Goal: Information Seeking & Learning: Compare options

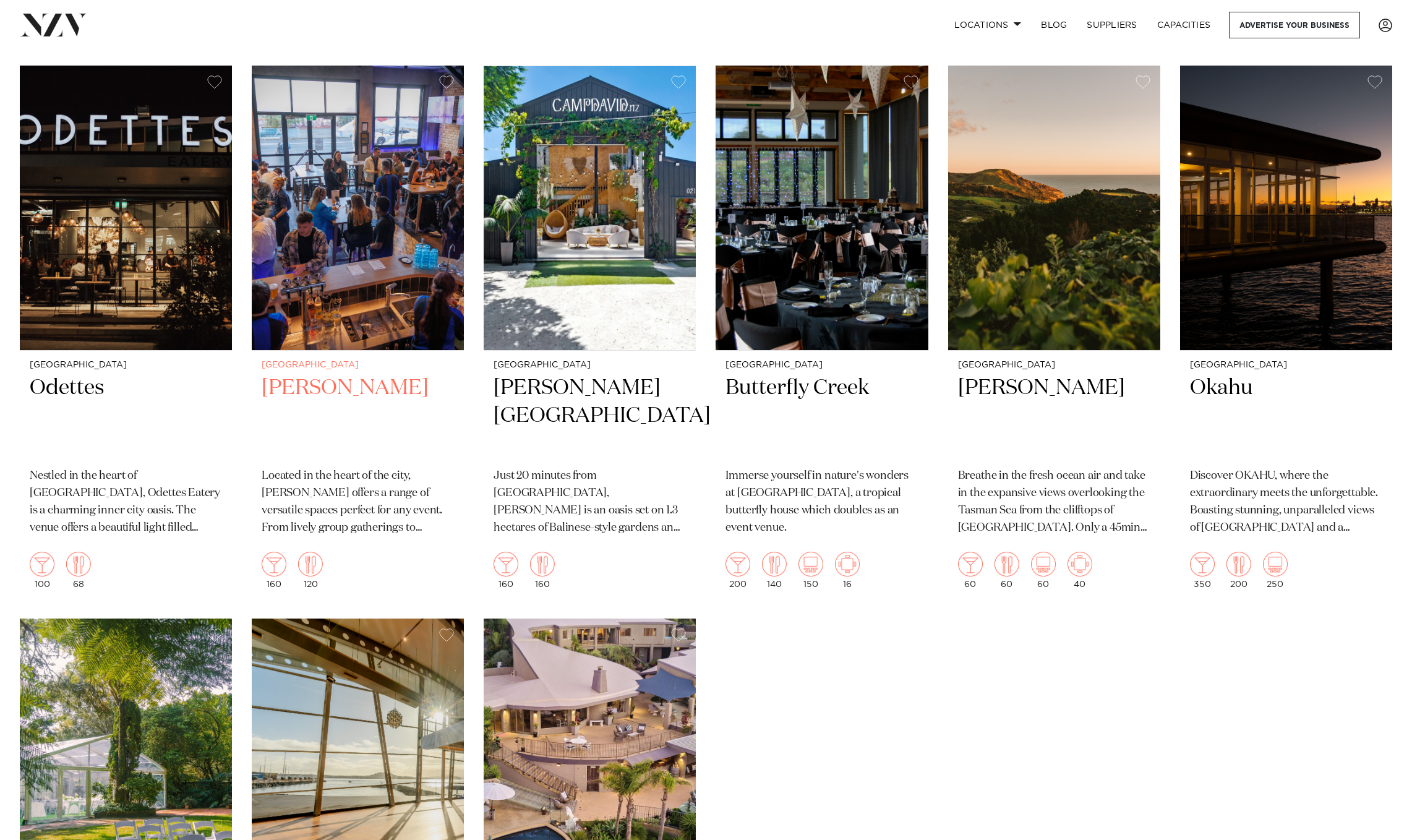
scroll to position [11018, 0]
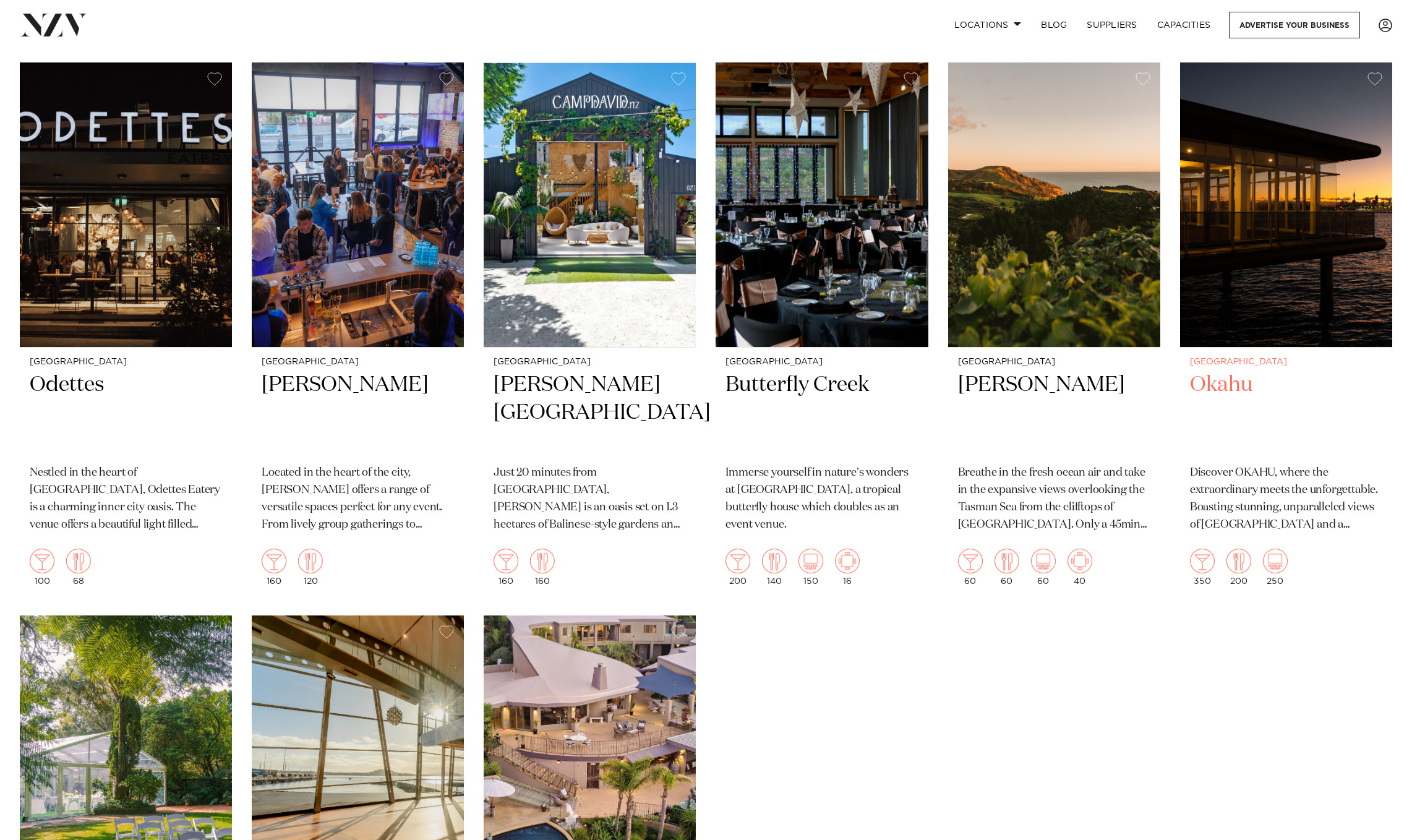
click at [1295, 248] on img at bounding box center [1286, 204] width 213 height 285
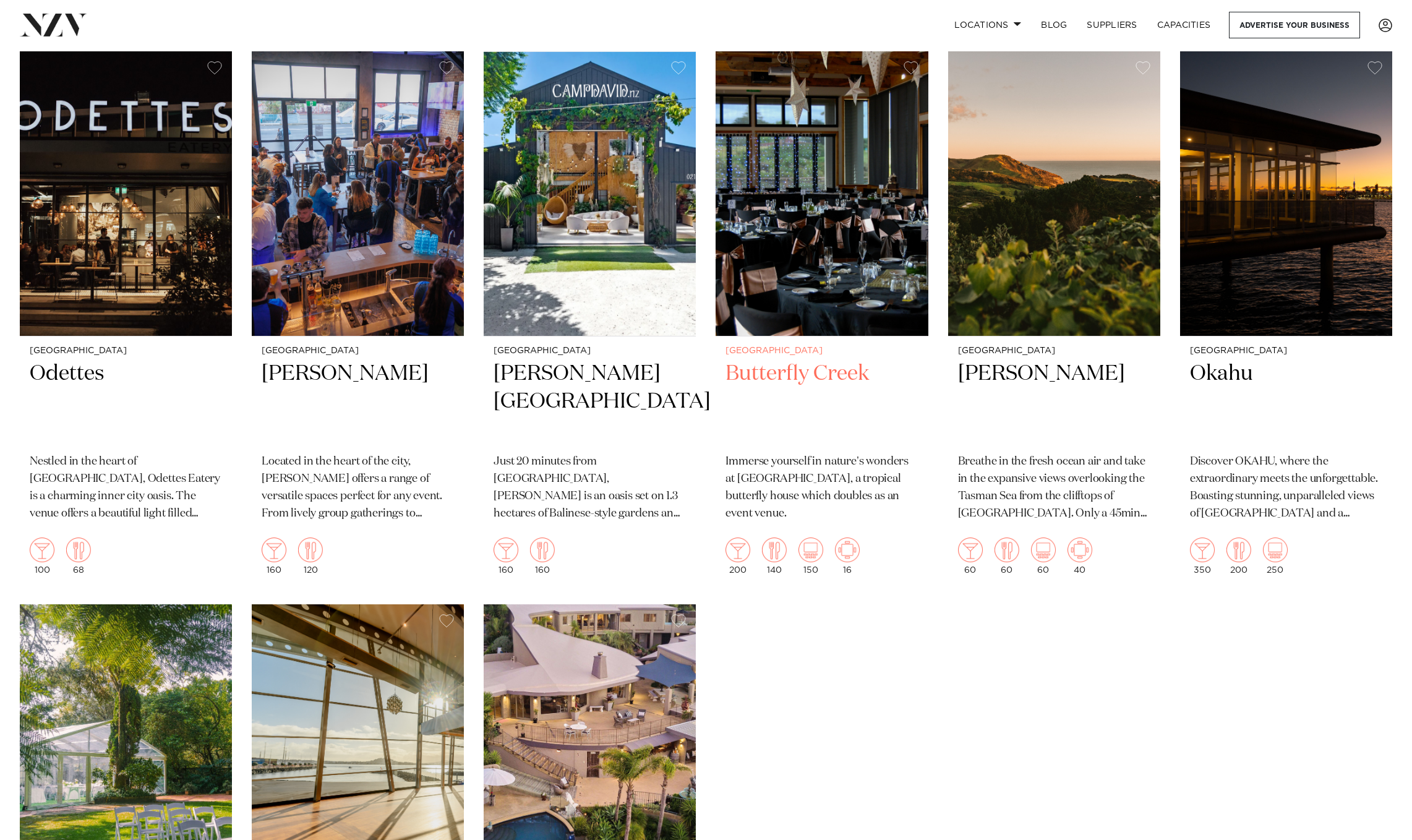
scroll to position [11027, 0]
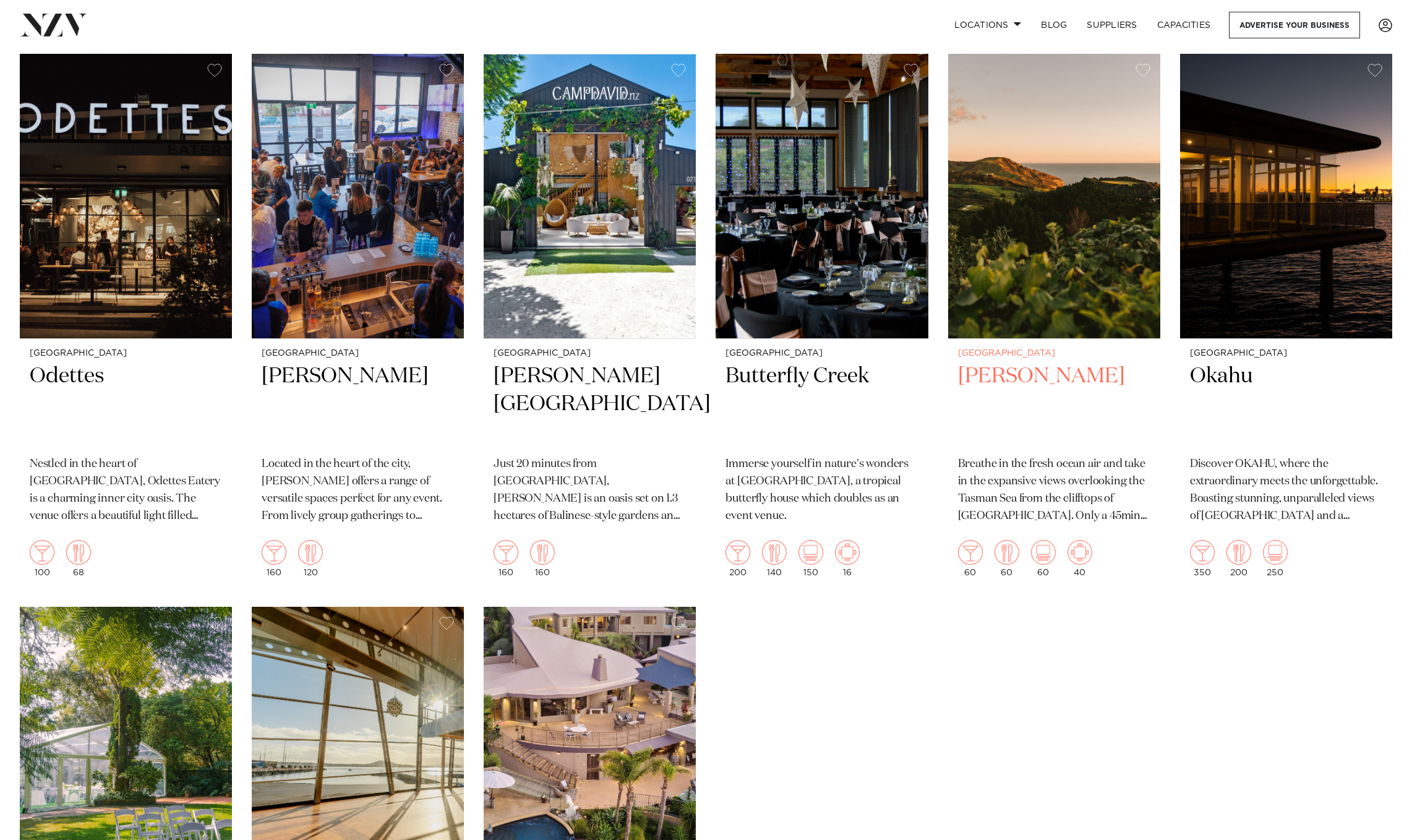
click at [1091, 149] on img at bounding box center [1054, 196] width 213 height 285
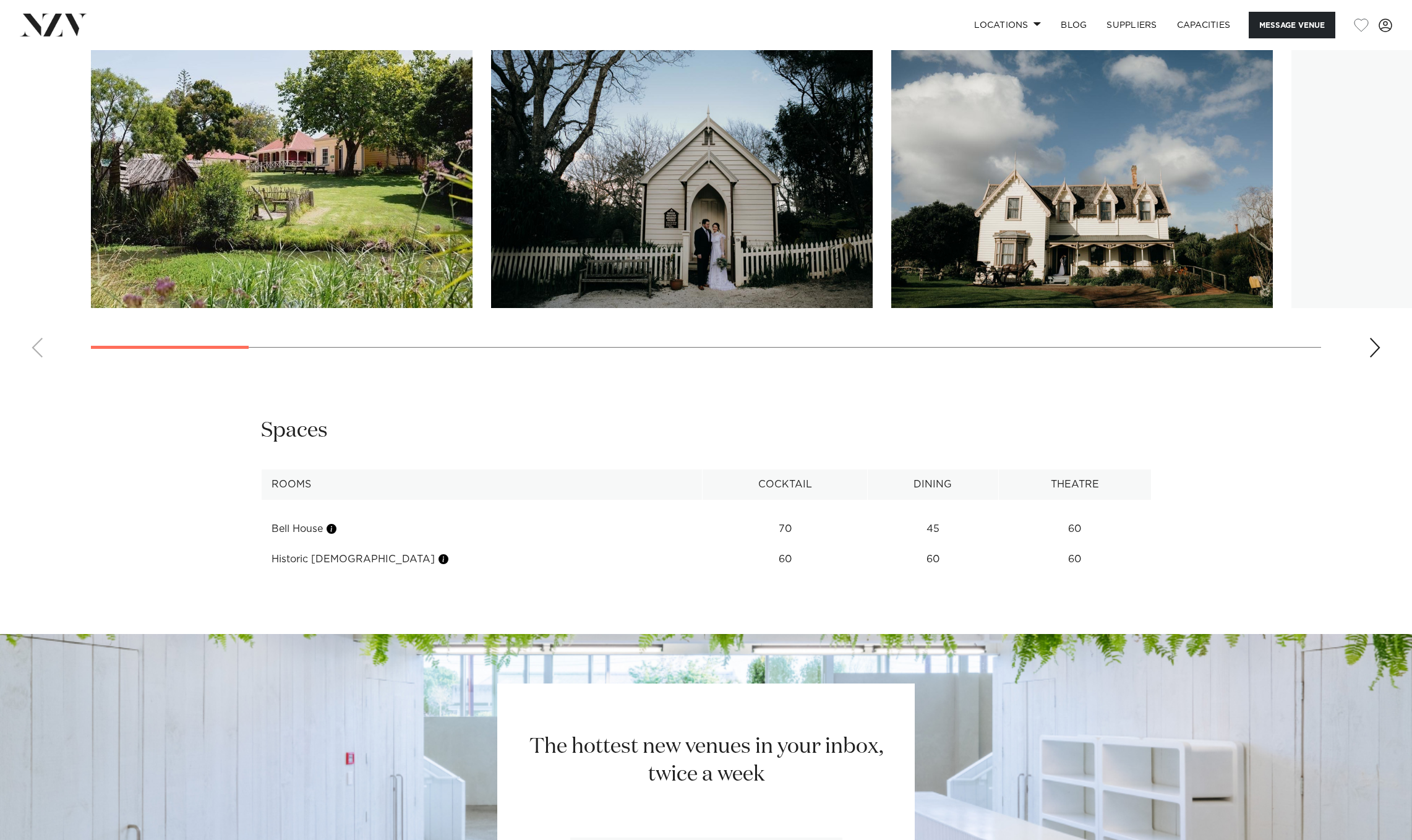
scroll to position [1484, 0]
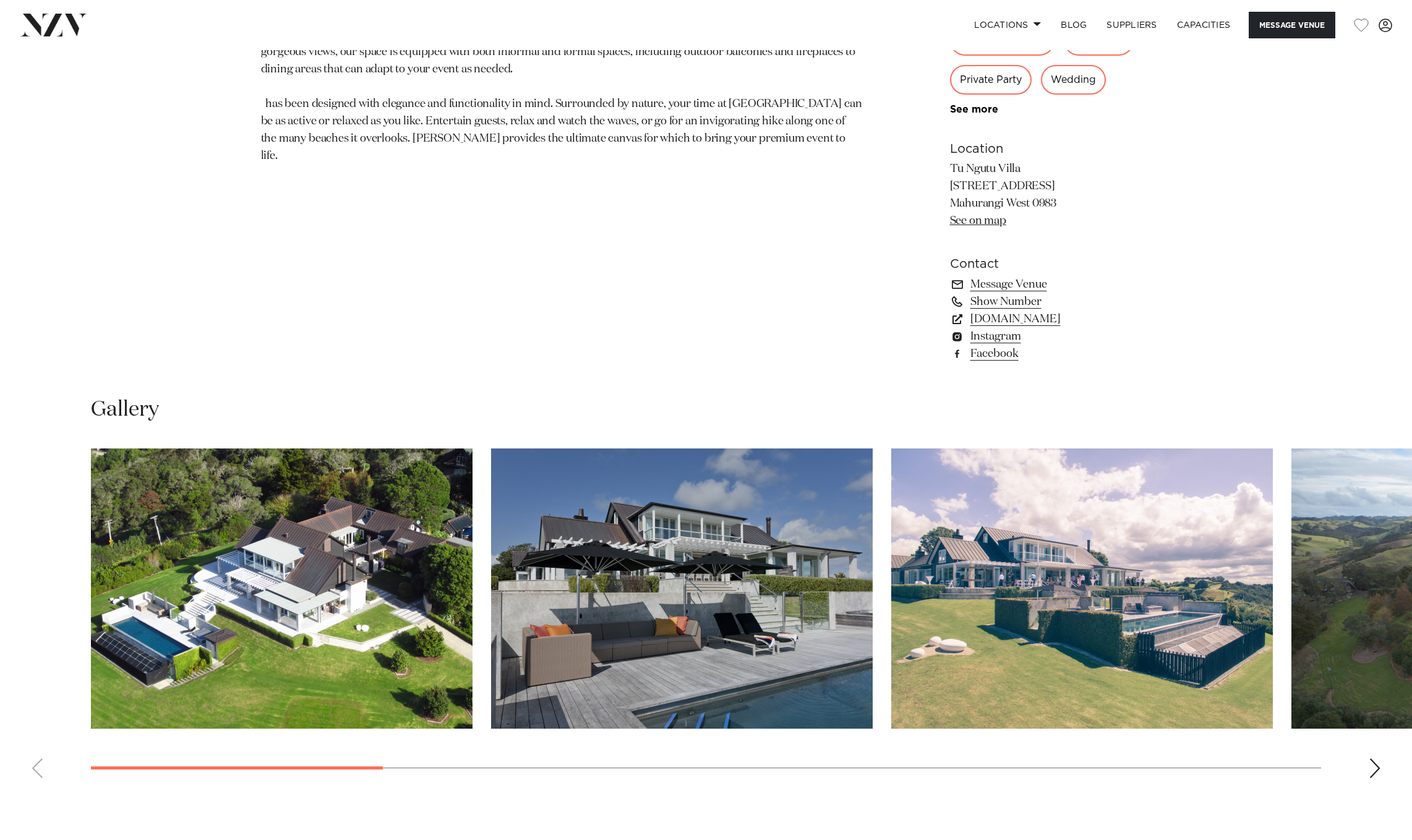
scroll to position [948, 0]
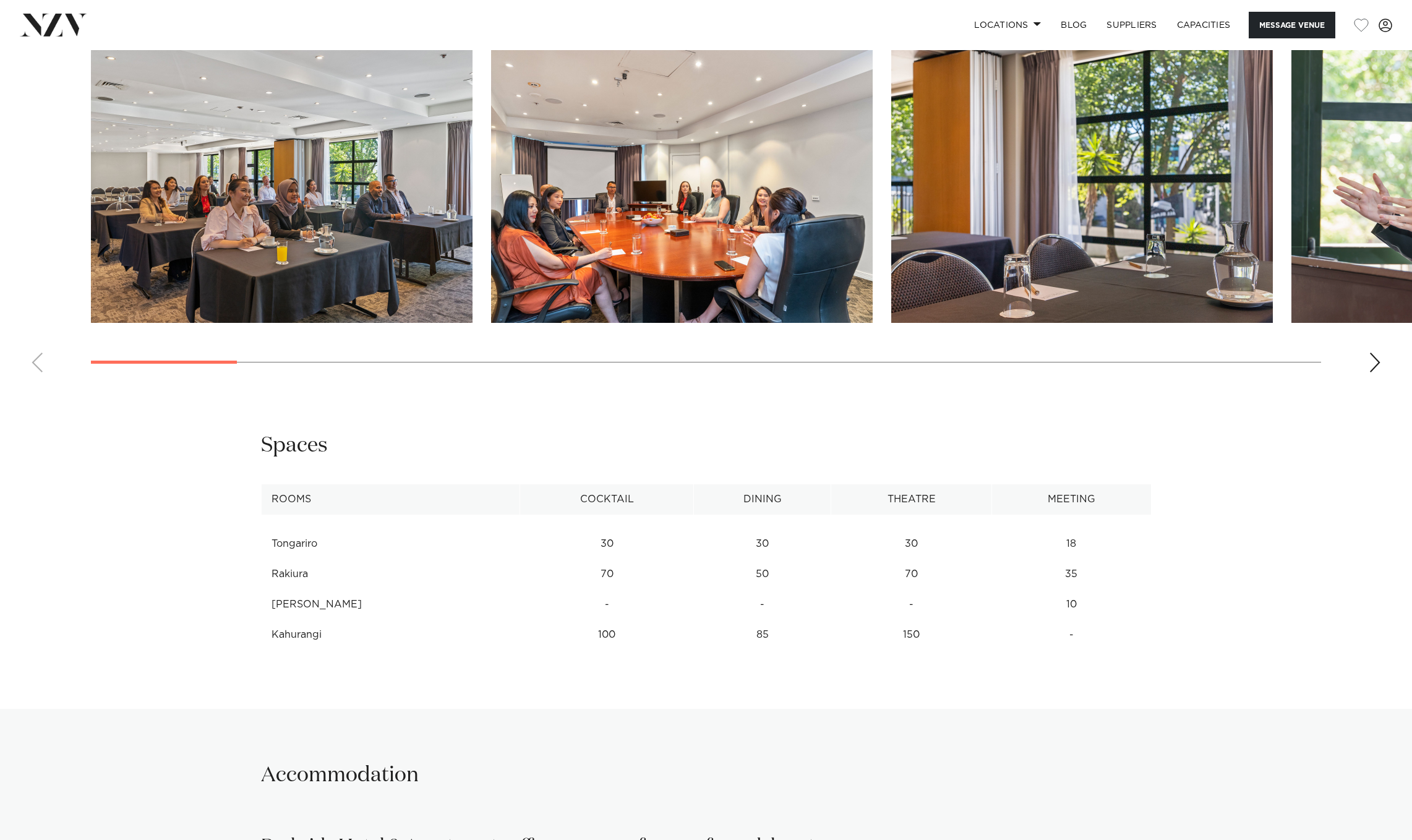
scroll to position [1857, 0]
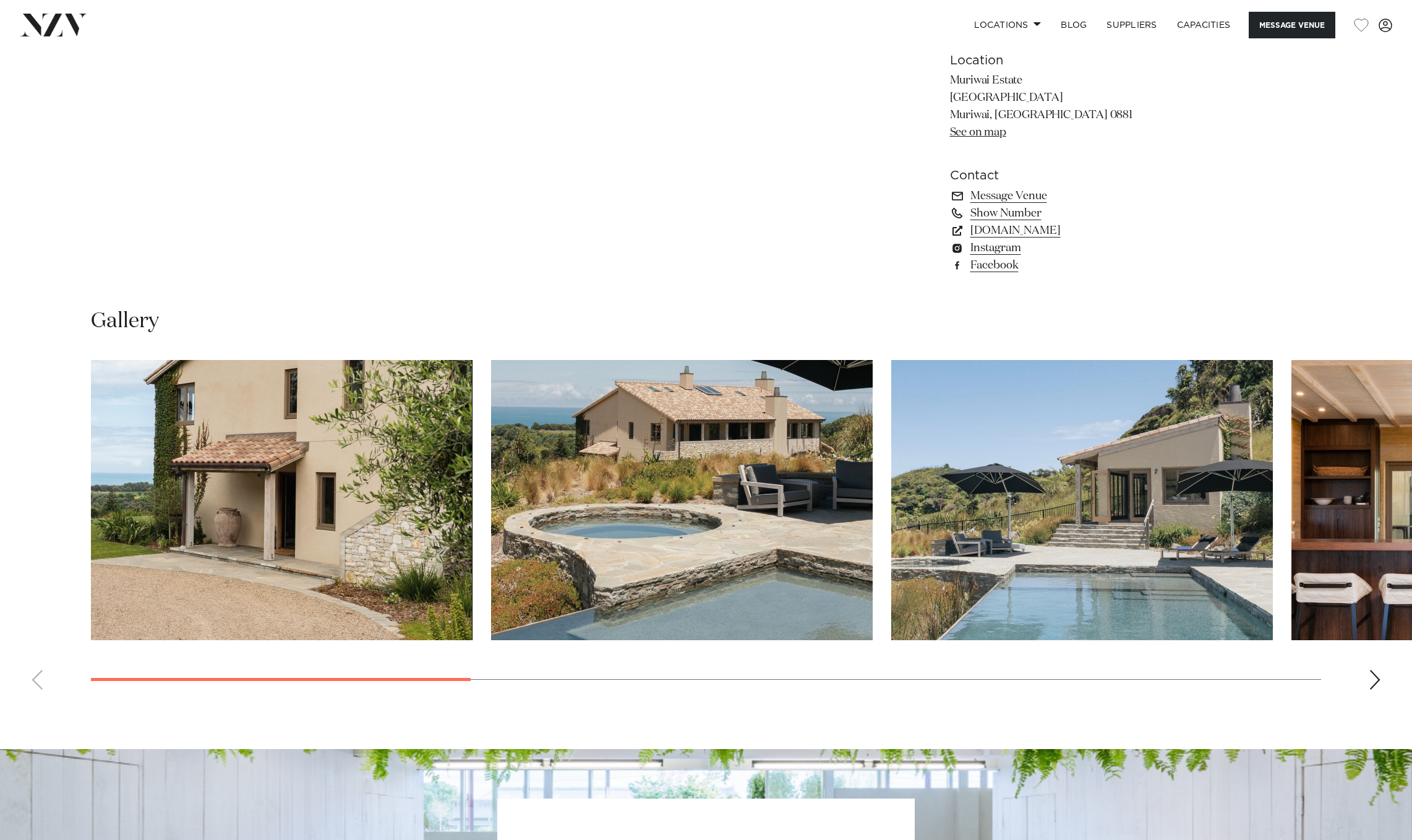
scroll to position [926, 0]
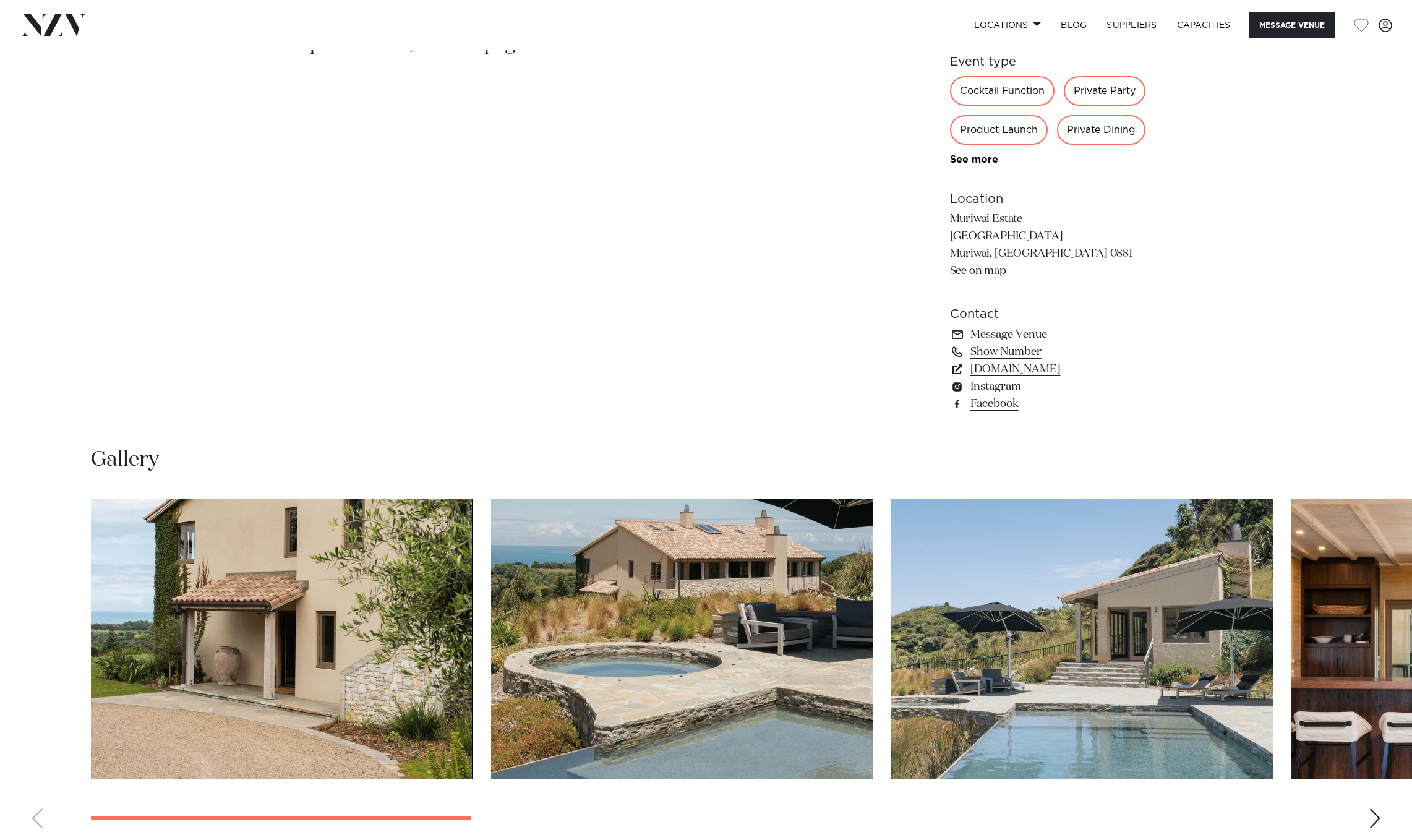
click at [1373, 810] on div "Next slide" at bounding box center [1375, 818] width 13 height 20
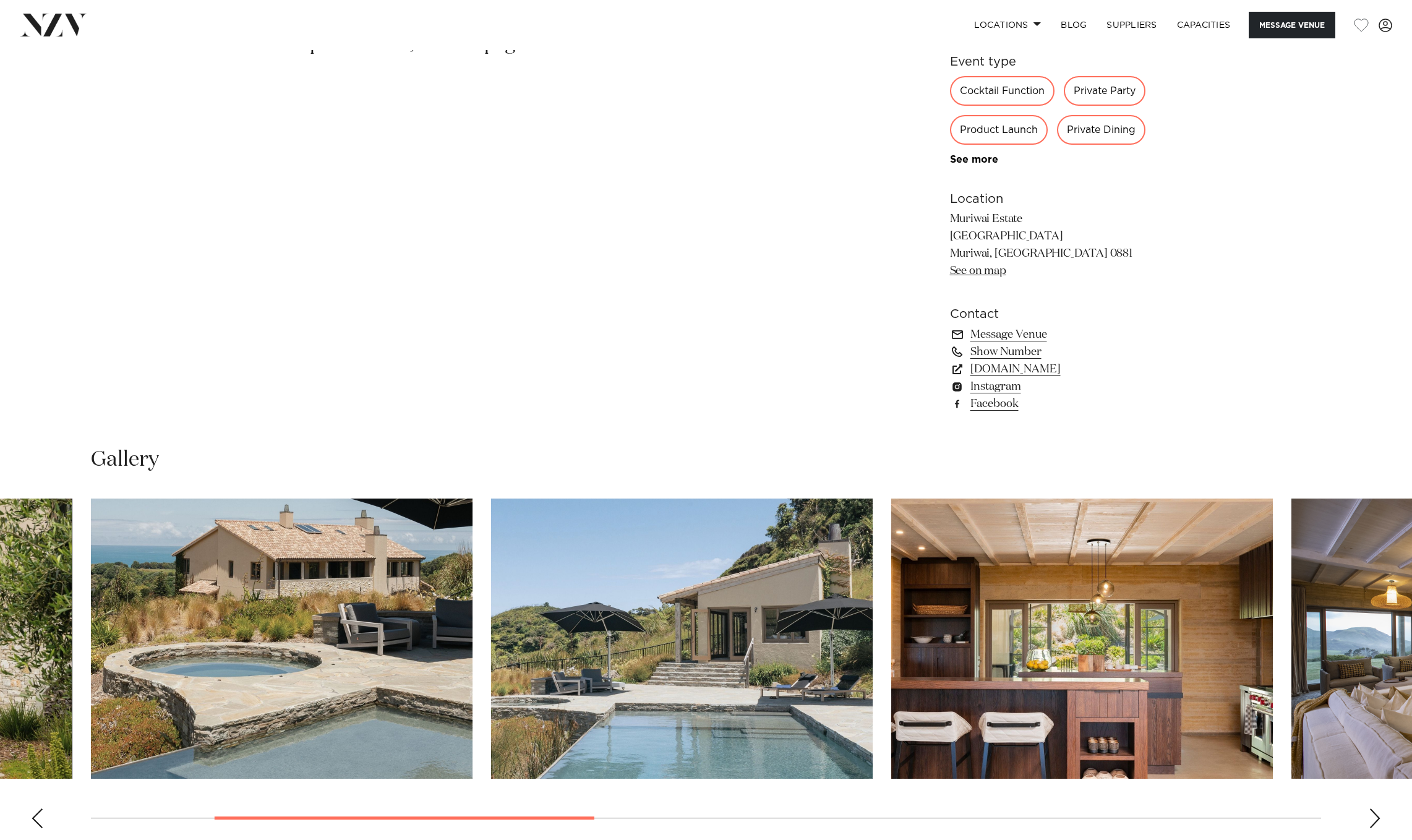
click at [1374, 810] on div "Next slide" at bounding box center [1375, 818] width 13 height 20
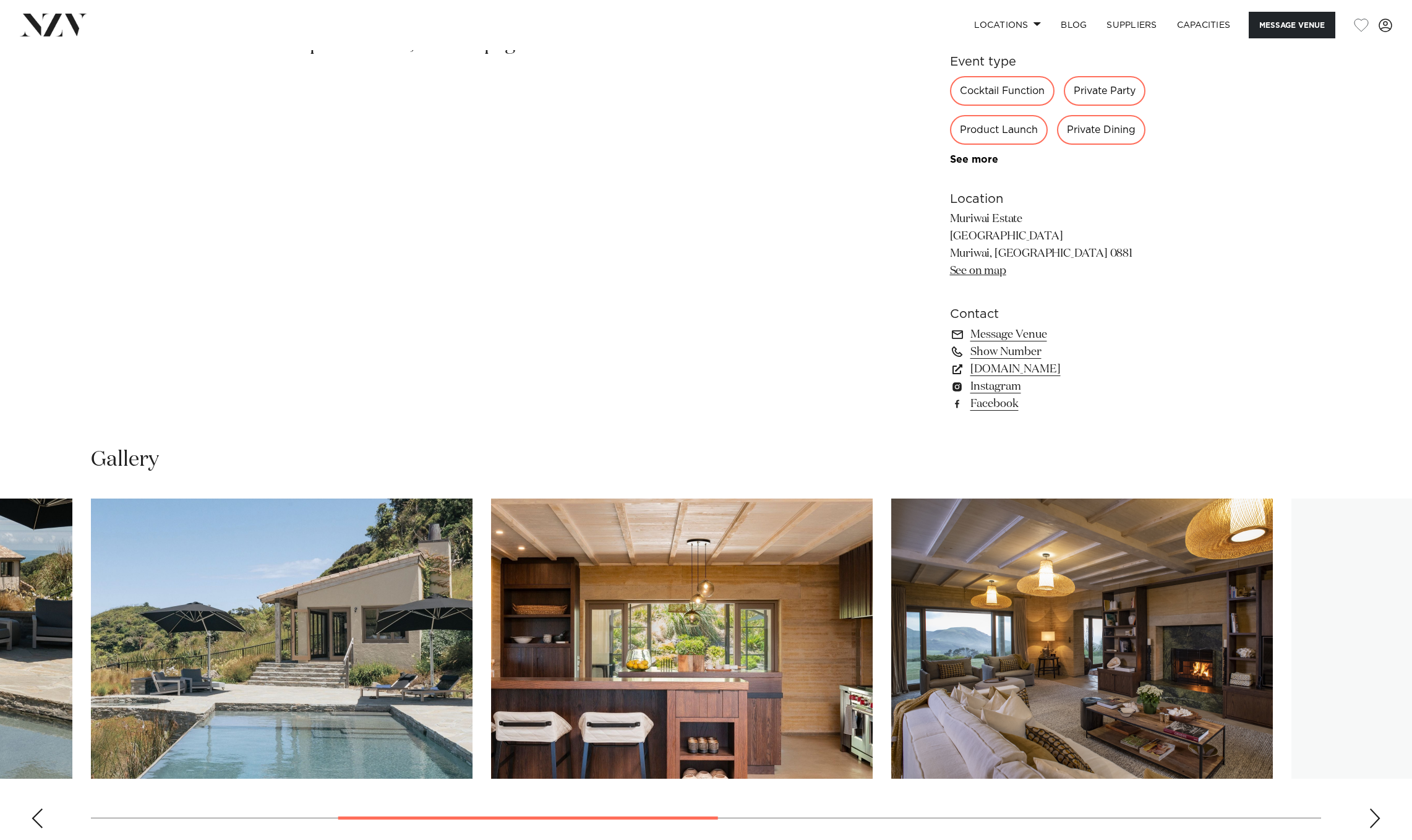
click at [1374, 810] on div "Next slide" at bounding box center [1375, 818] width 13 height 20
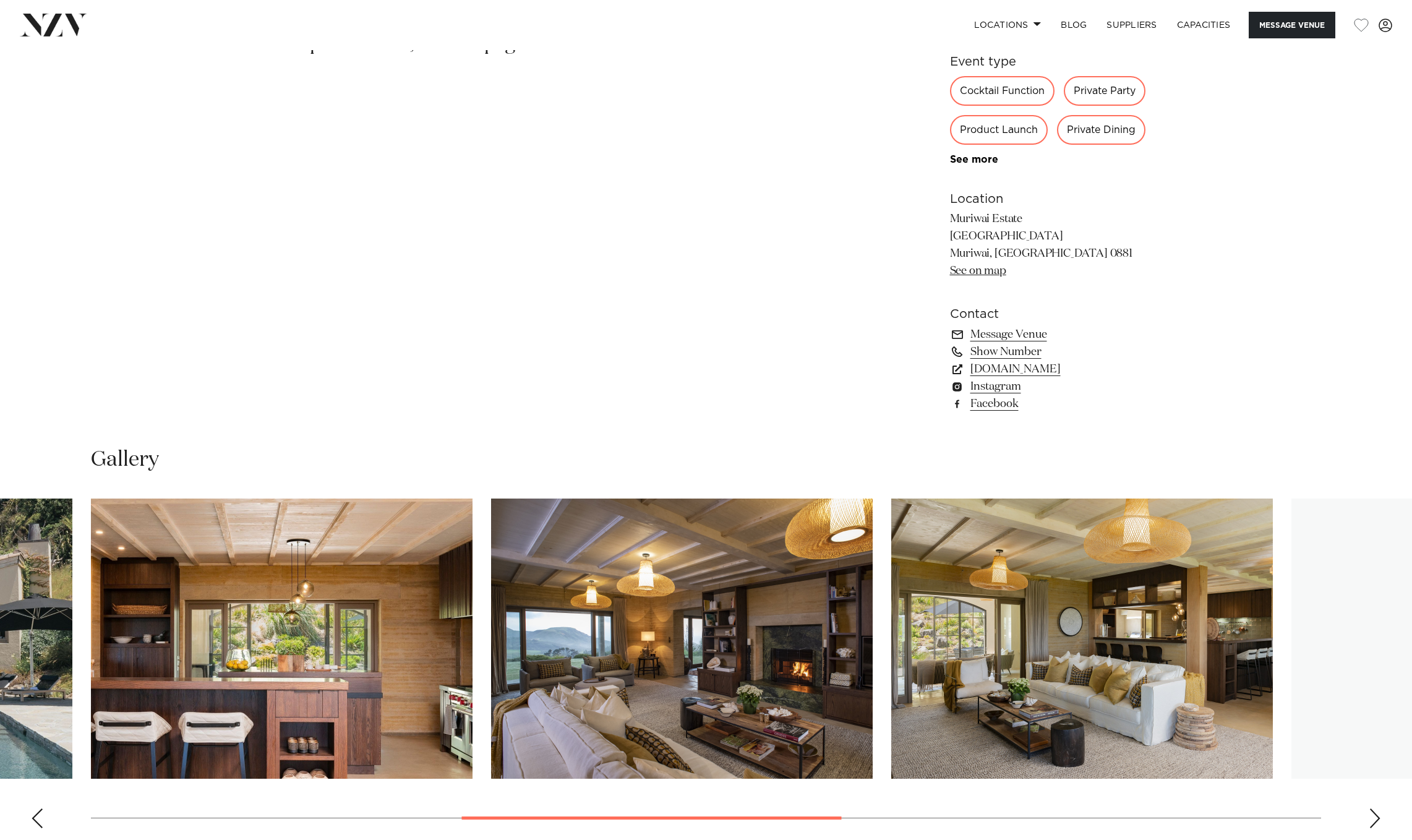
click at [1374, 810] on div "Next slide" at bounding box center [1375, 818] width 13 height 20
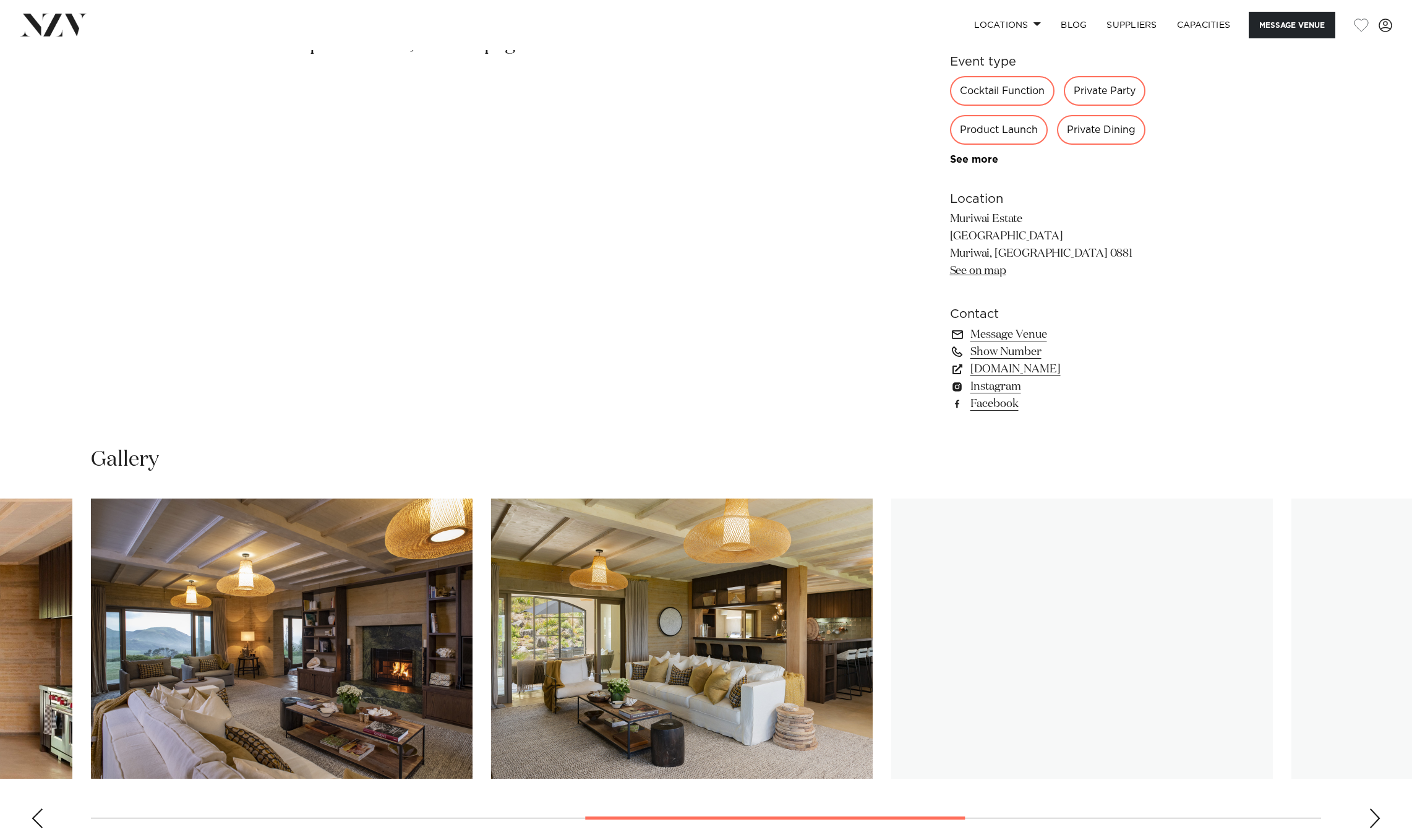
click at [1374, 810] on div "Next slide" at bounding box center [1375, 818] width 13 height 20
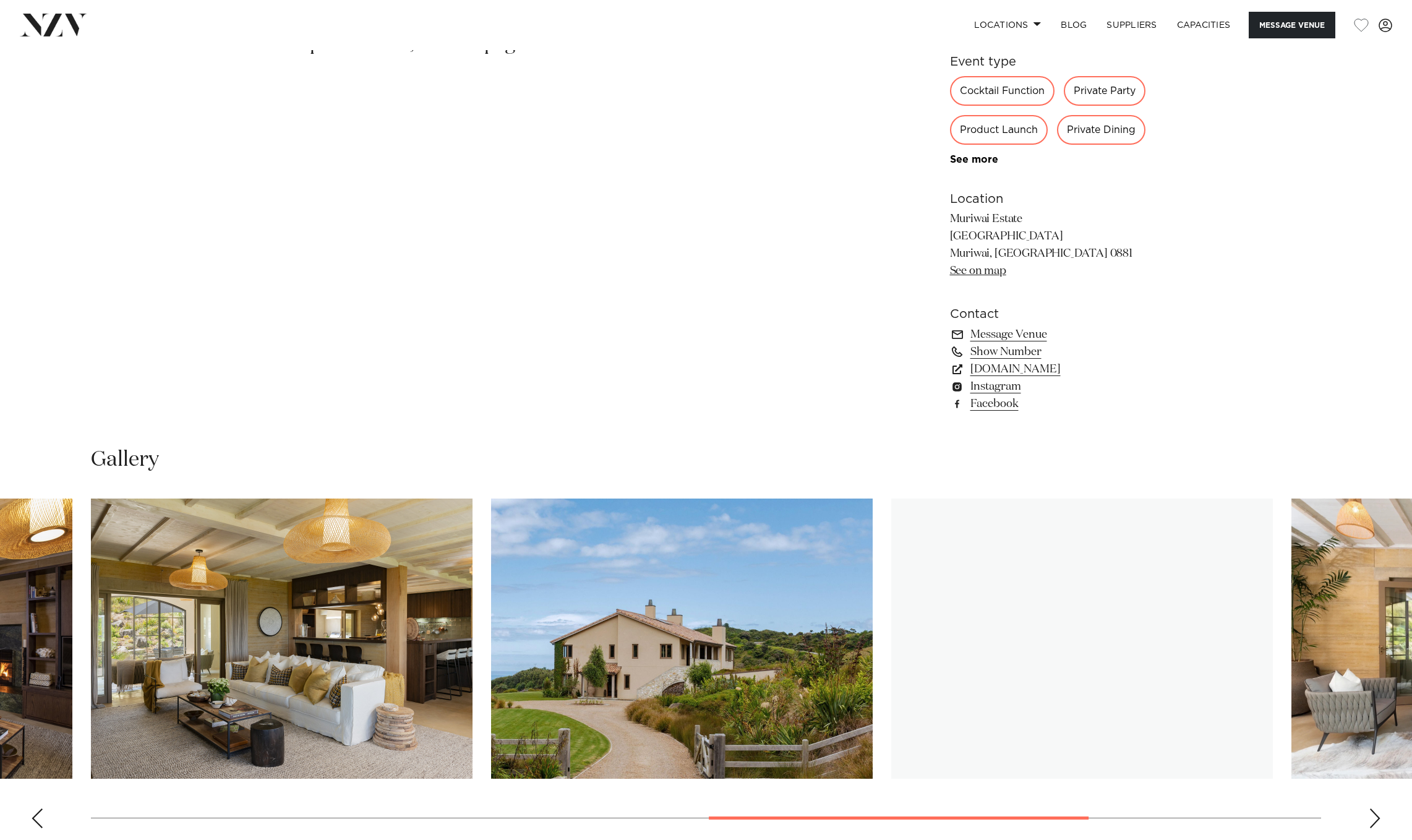
click at [1374, 810] on div "Next slide" at bounding box center [1375, 818] width 13 height 20
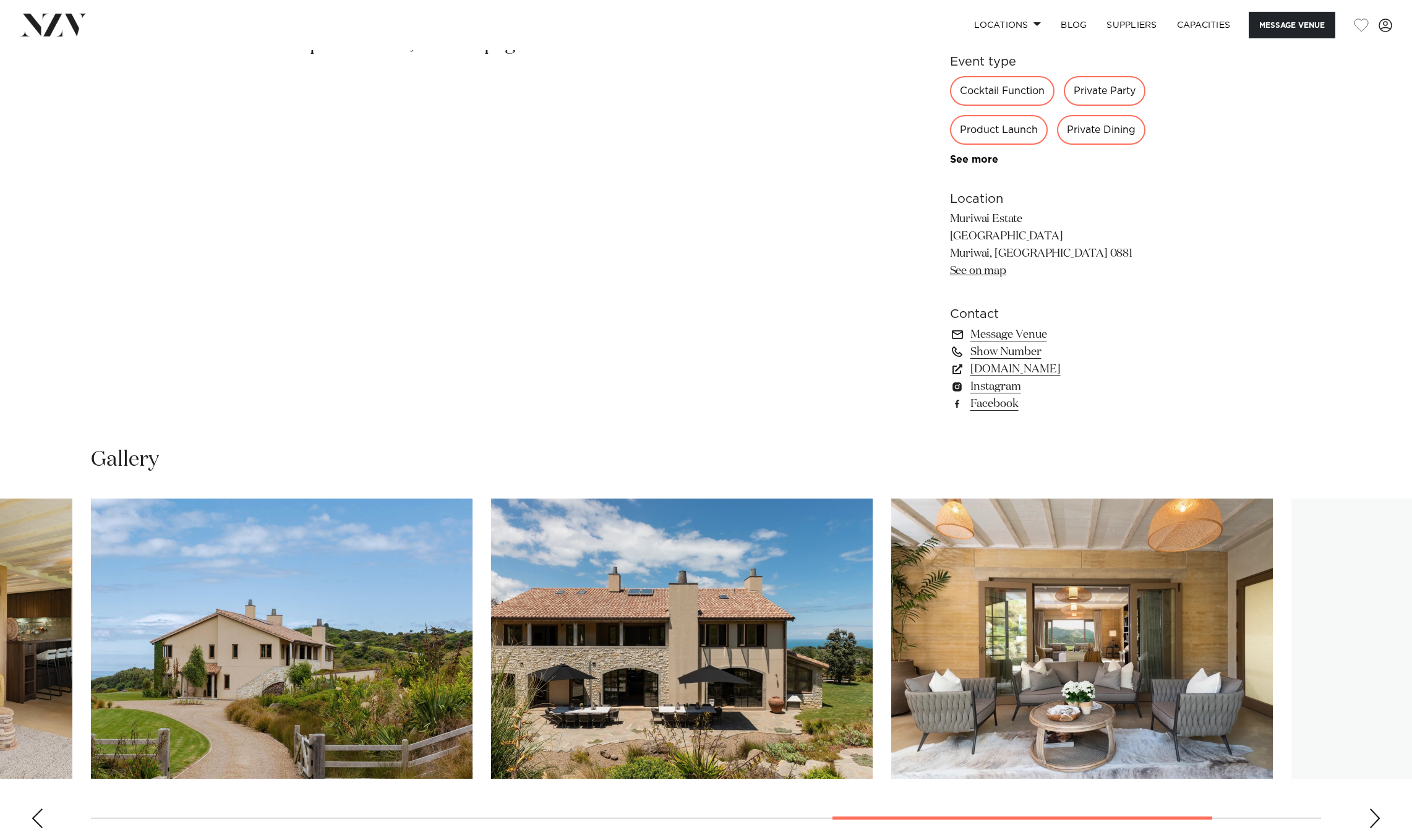
click at [1374, 810] on div "Next slide" at bounding box center [1375, 818] width 13 height 20
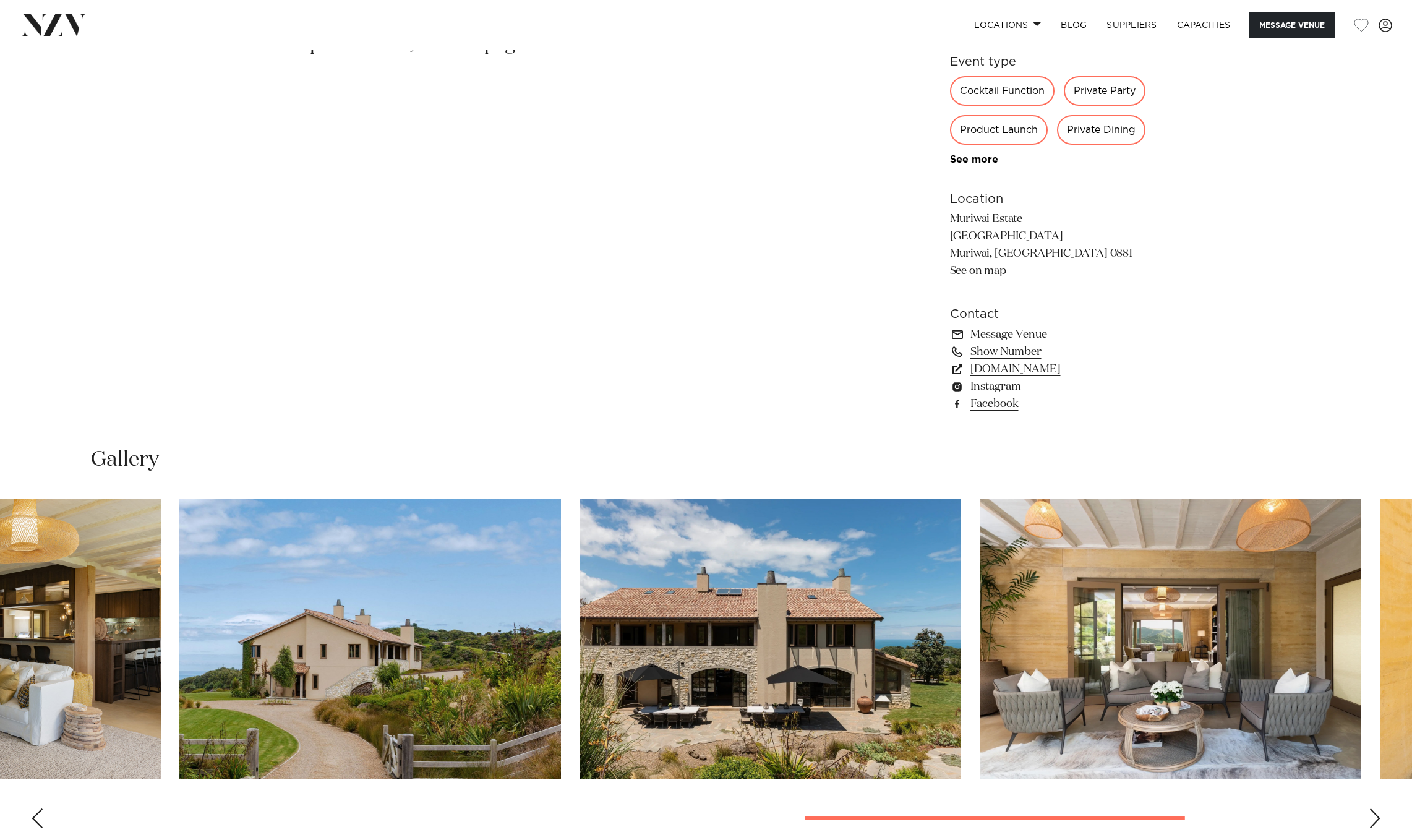
click at [1411, 708] on html "Locations Auckland Wellington Christchurch Queenstown Hamilton Northland Bay of…" at bounding box center [706, 320] width 1412 height 2492
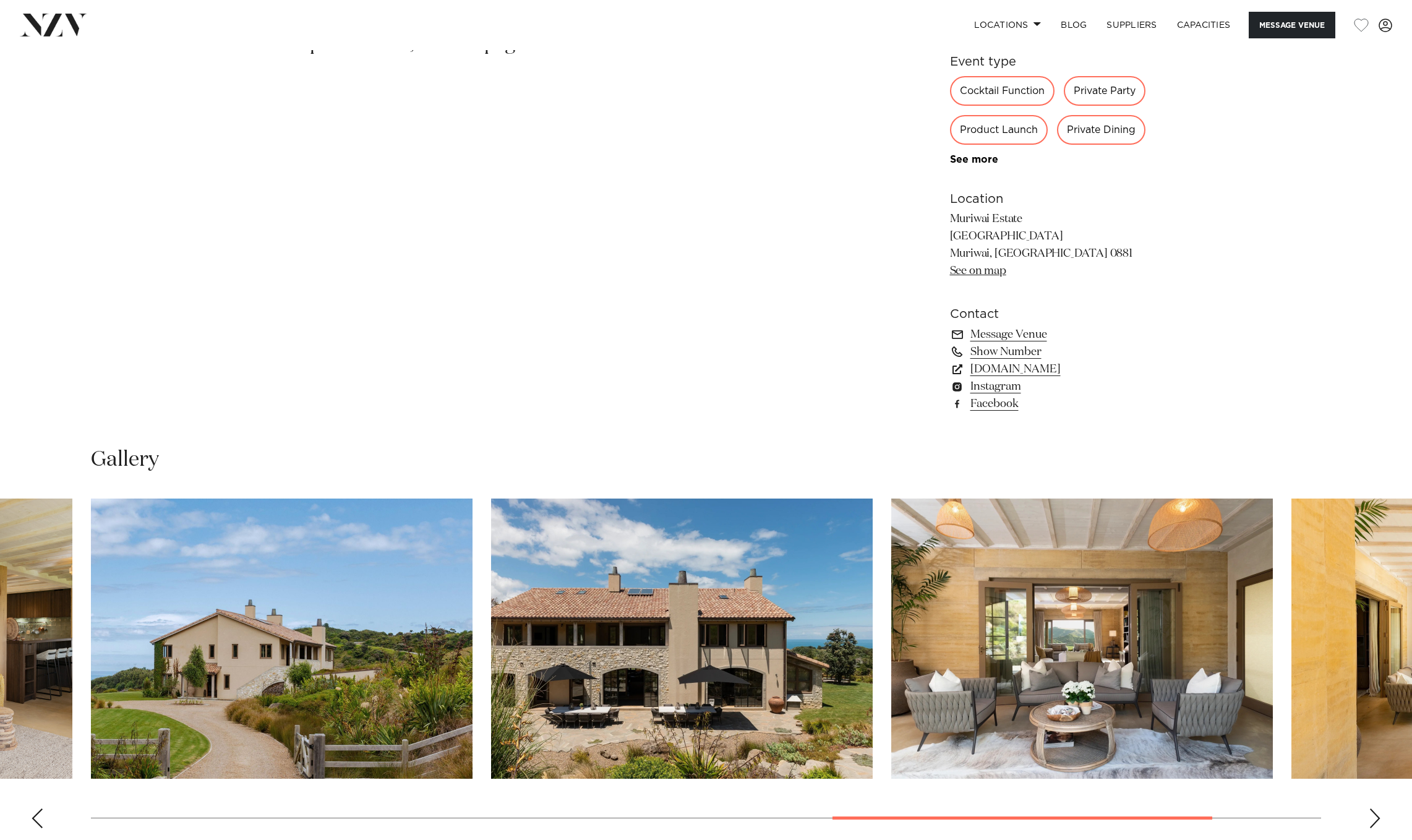
click at [473, 625] on img "7 / 10" at bounding box center [282, 638] width 382 height 280
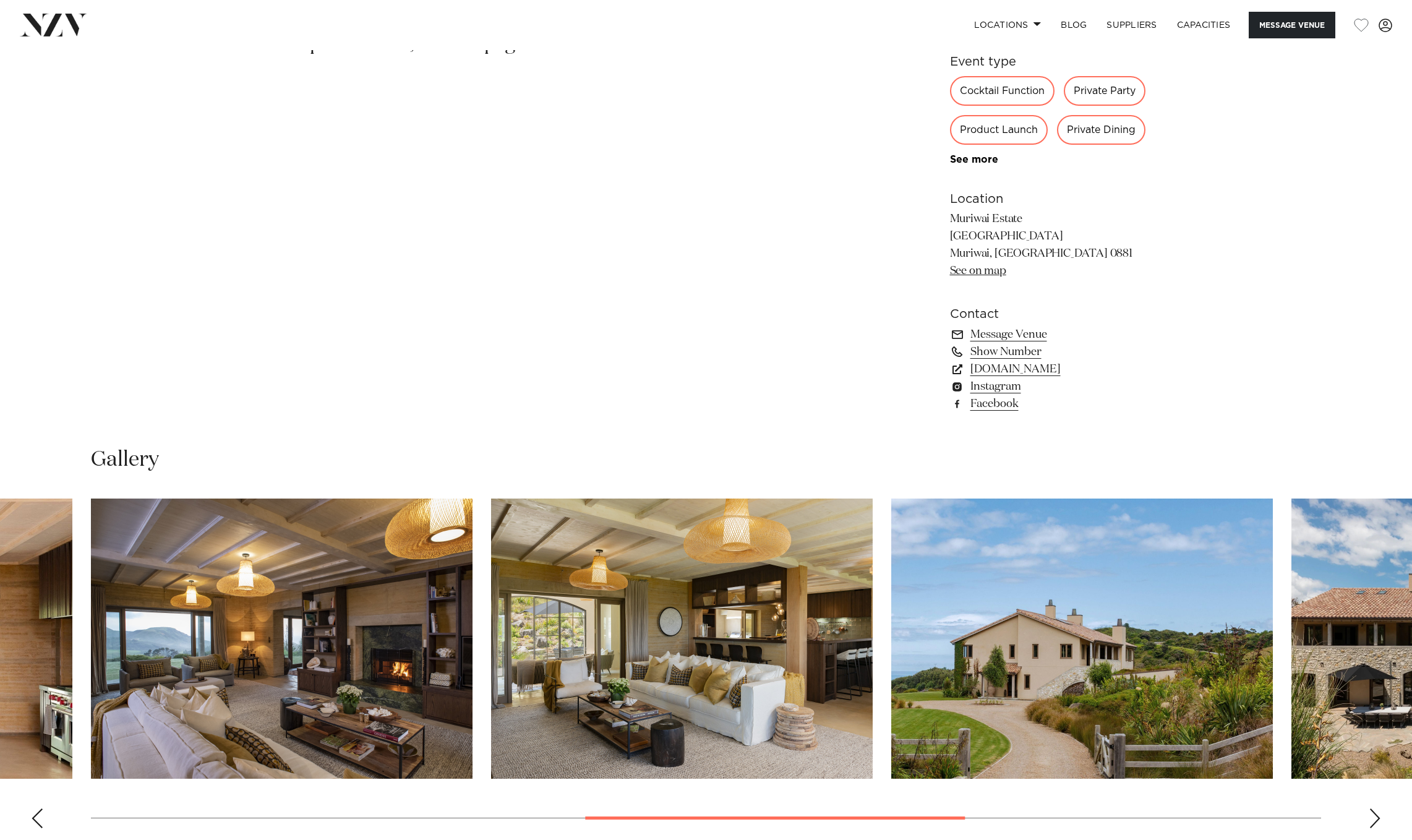
click at [873, 619] on img "6 / 10" at bounding box center [682, 638] width 382 height 280
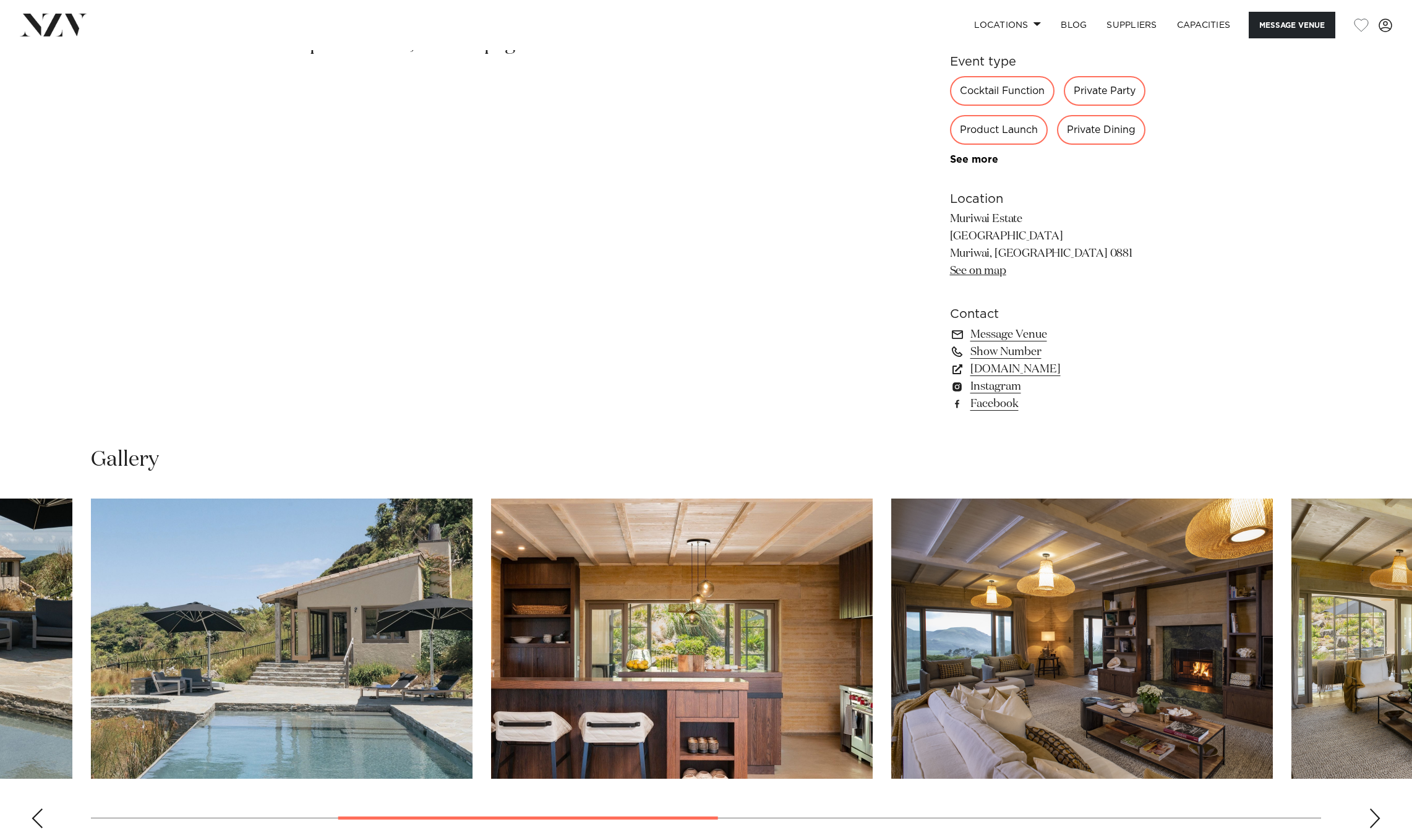
click at [1411, 615] on html "Locations Auckland Wellington Christchurch Queenstown Hamilton Northland Bay of…" at bounding box center [706, 320] width 1412 height 2492
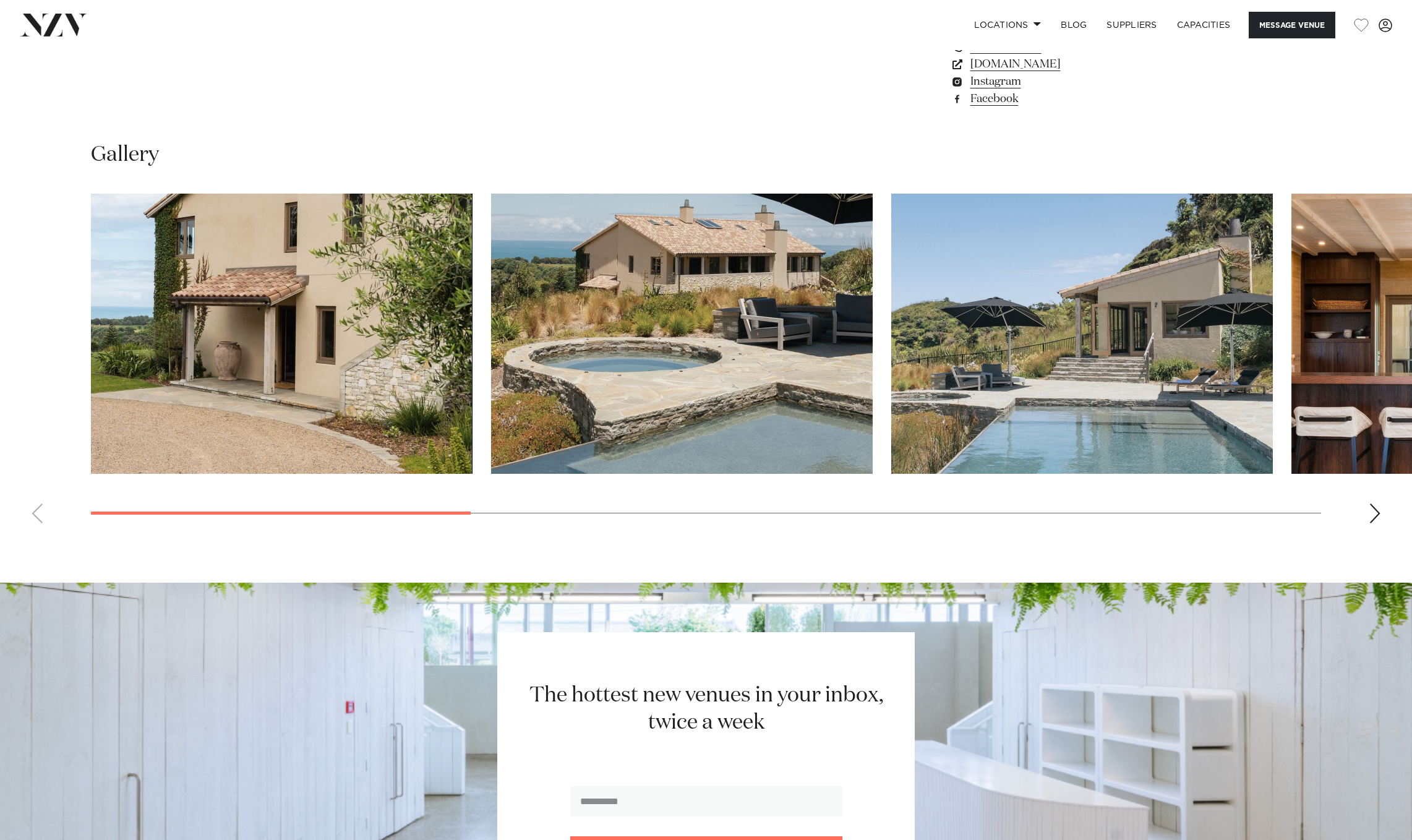
scroll to position [1235, 0]
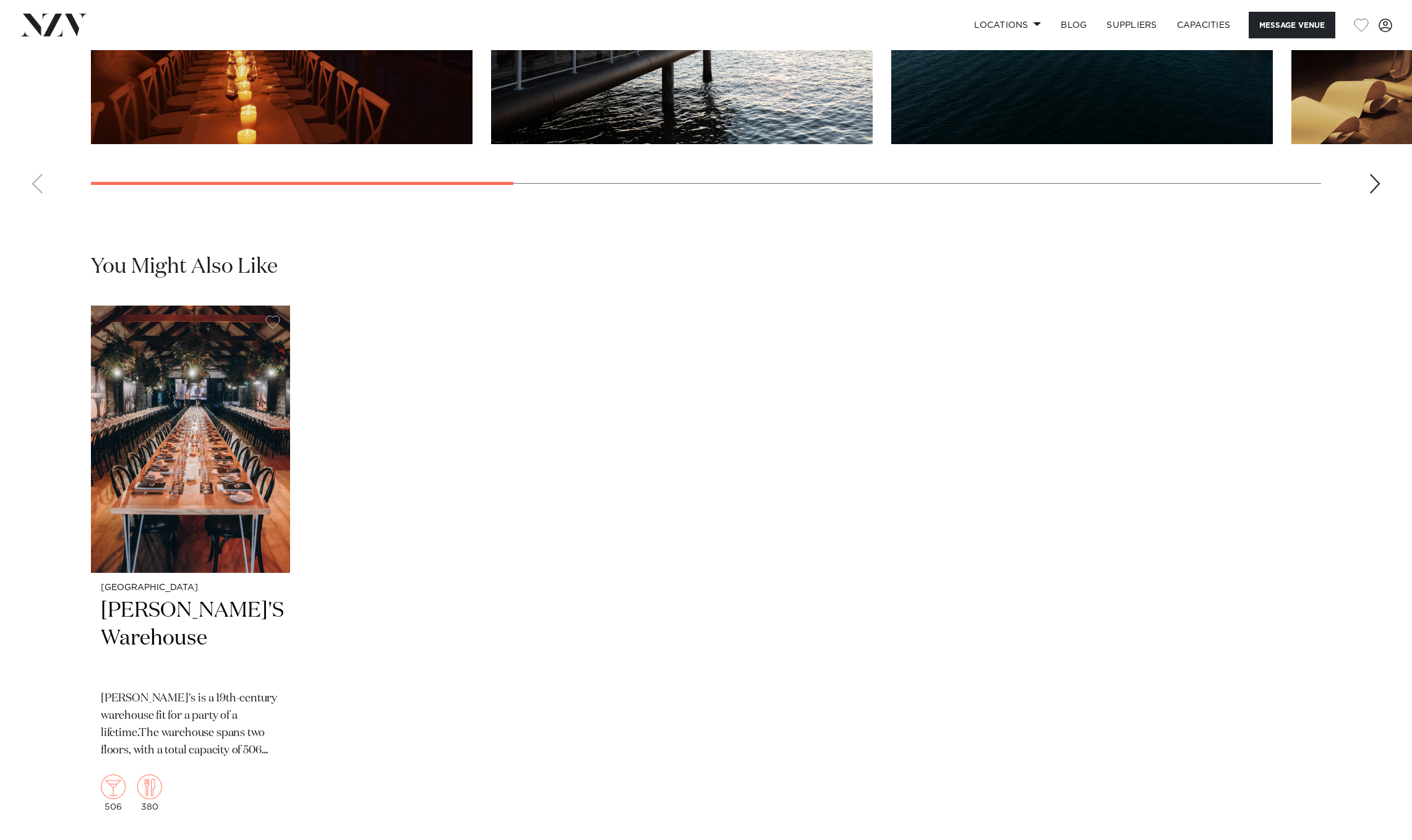
scroll to position [1169, 0]
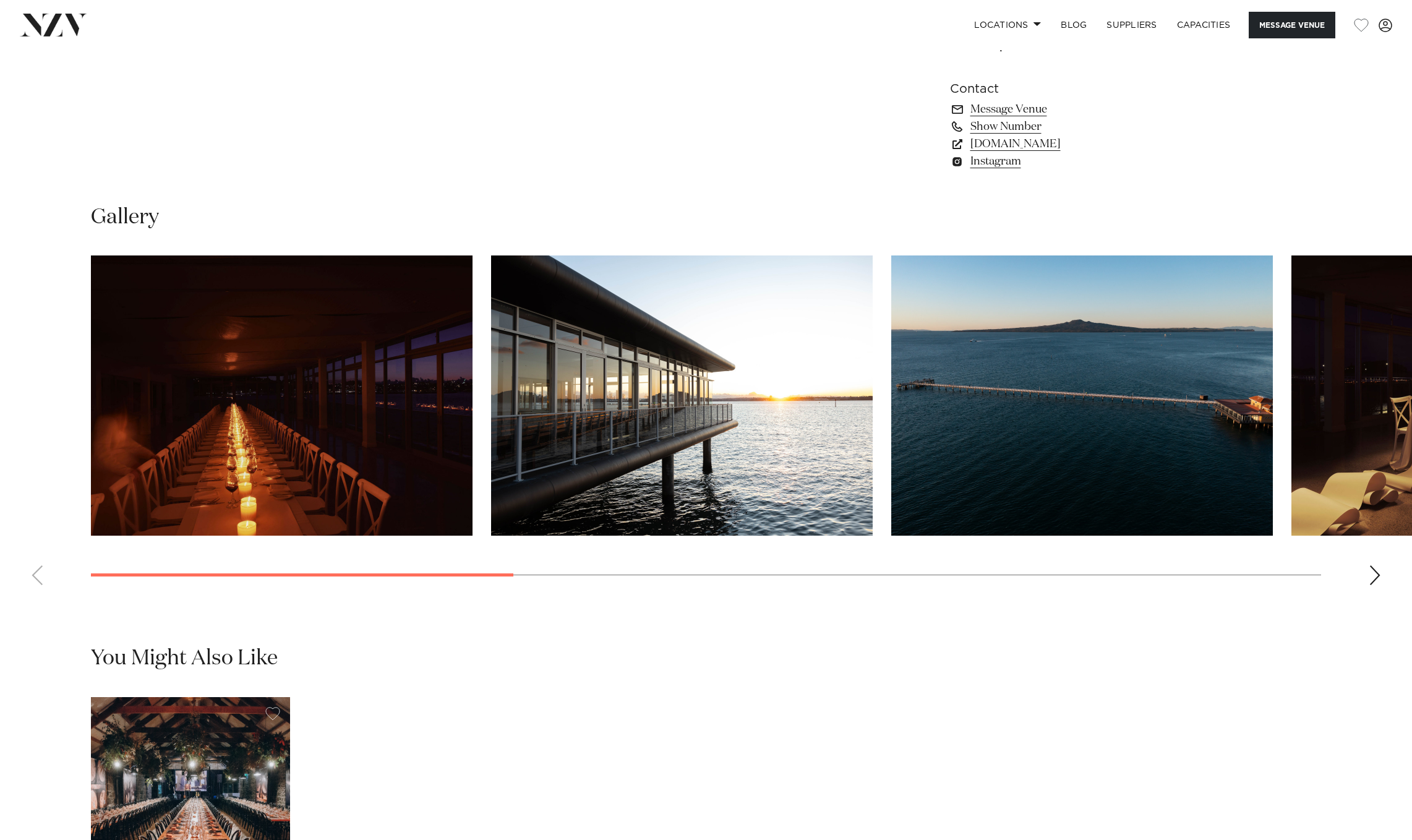
click at [1375, 585] on div "Next slide" at bounding box center [1375, 575] width 13 height 20
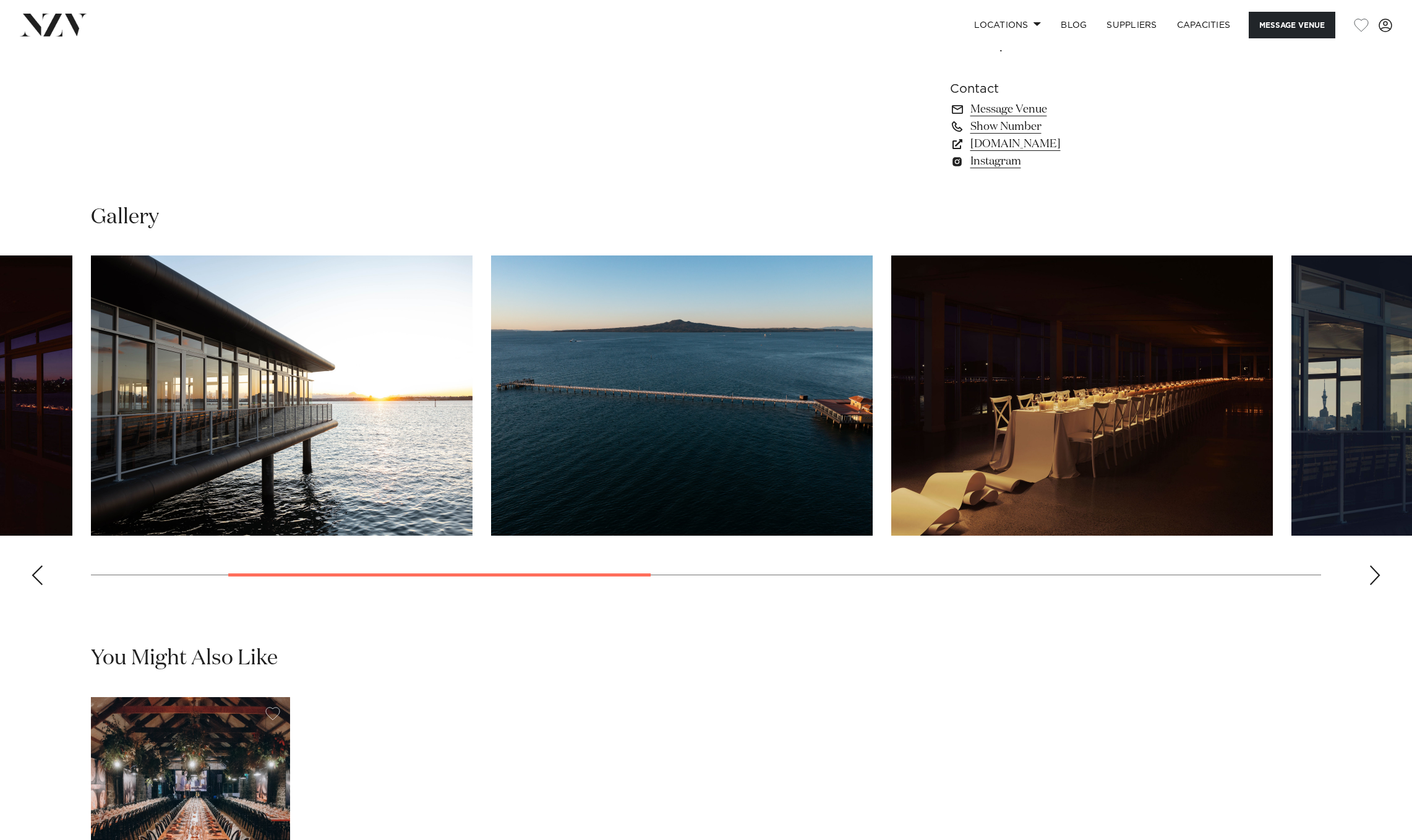
click at [1375, 585] on div "Next slide" at bounding box center [1375, 575] width 13 height 20
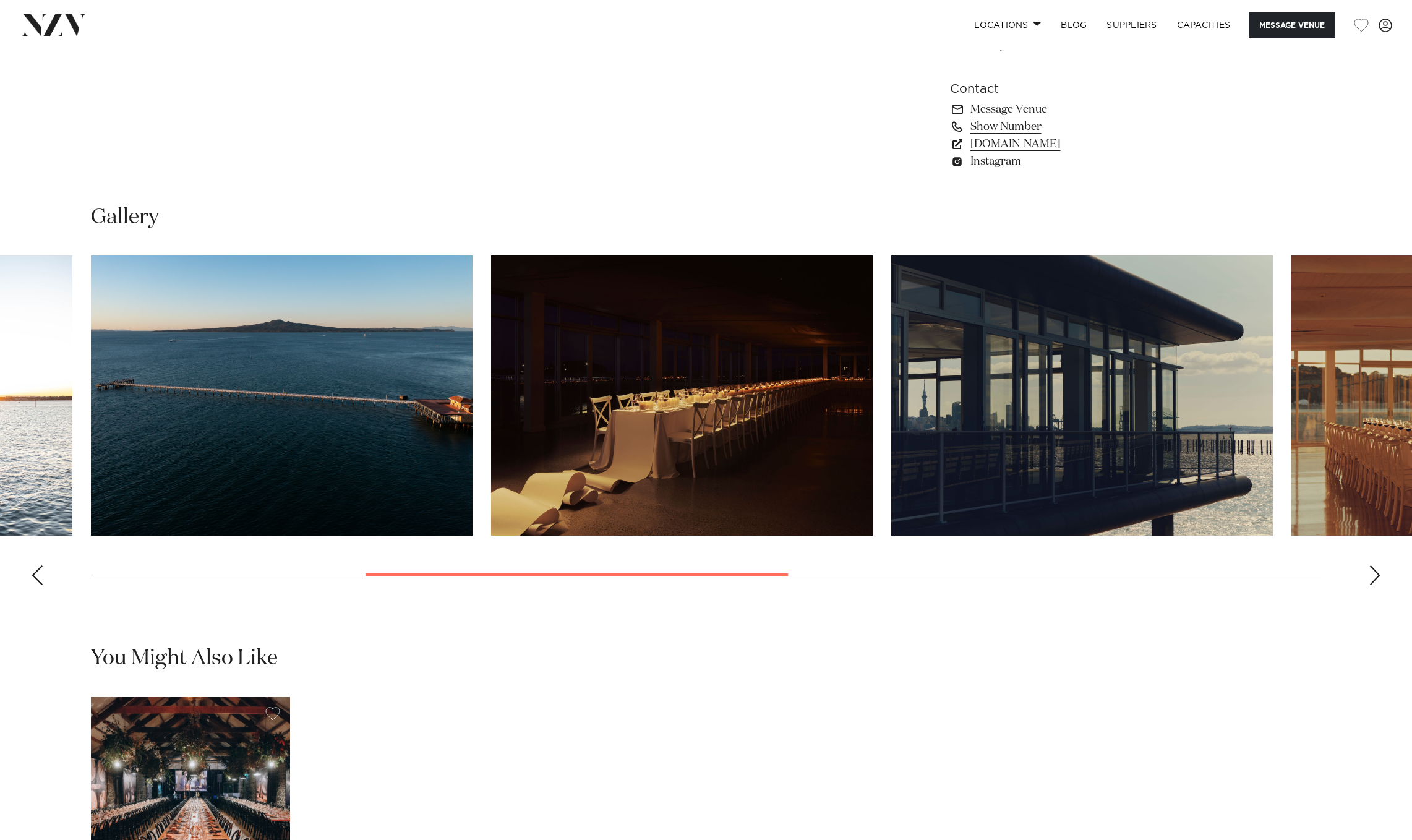
click at [1375, 585] on div "Next slide" at bounding box center [1375, 575] width 13 height 20
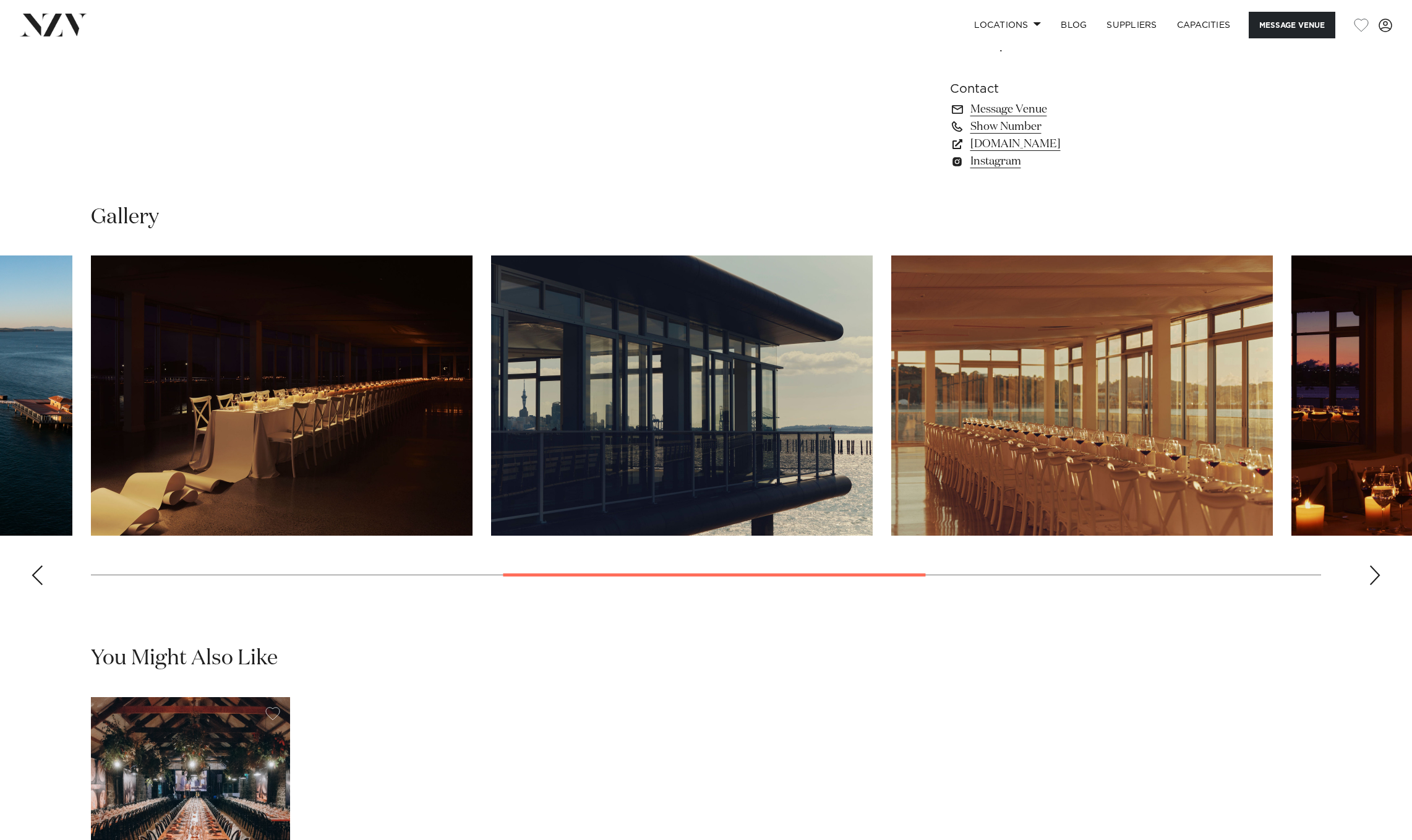
click at [1375, 585] on div "Next slide" at bounding box center [1375, 575] width 13 height 20
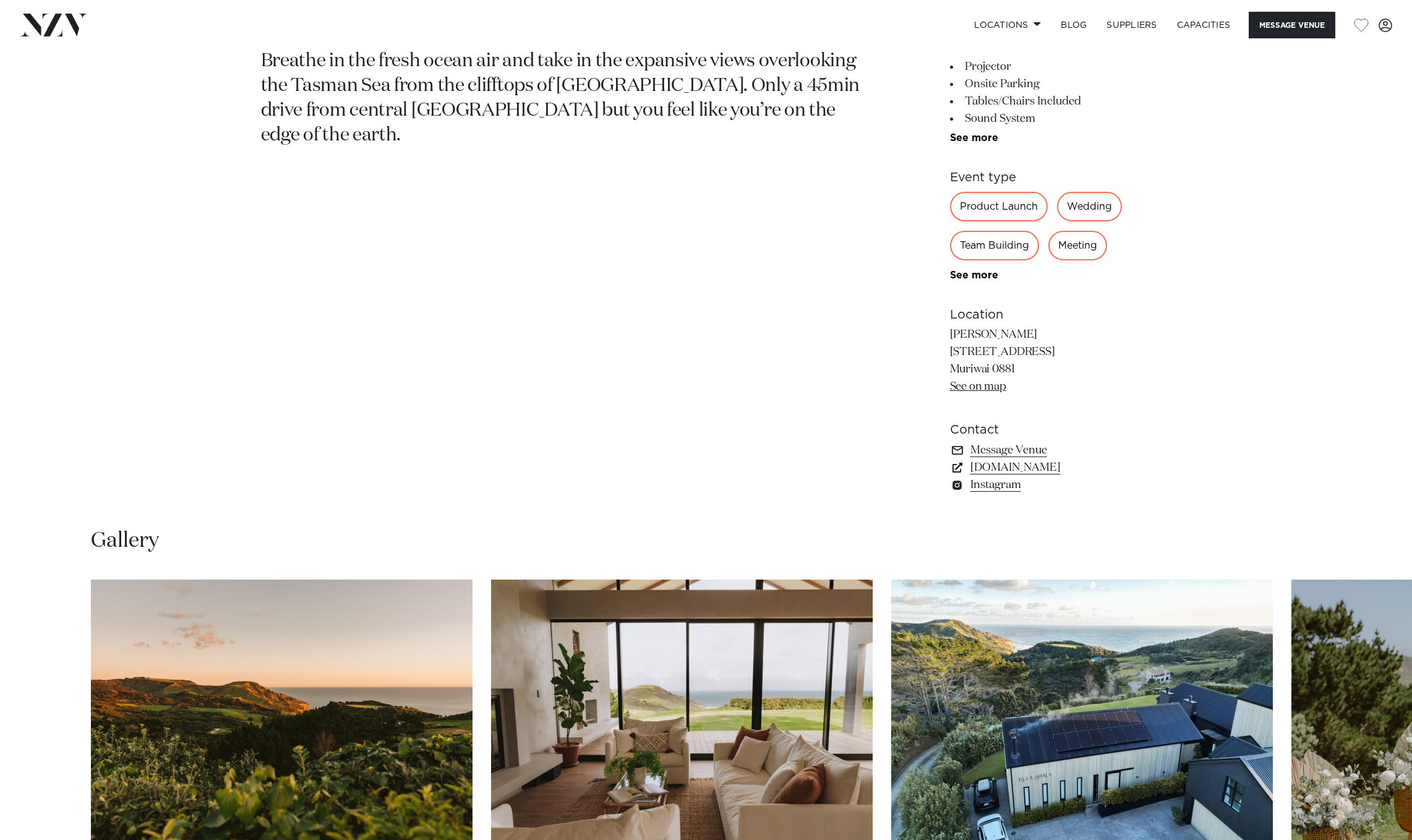
scroll to position [1042, 0]
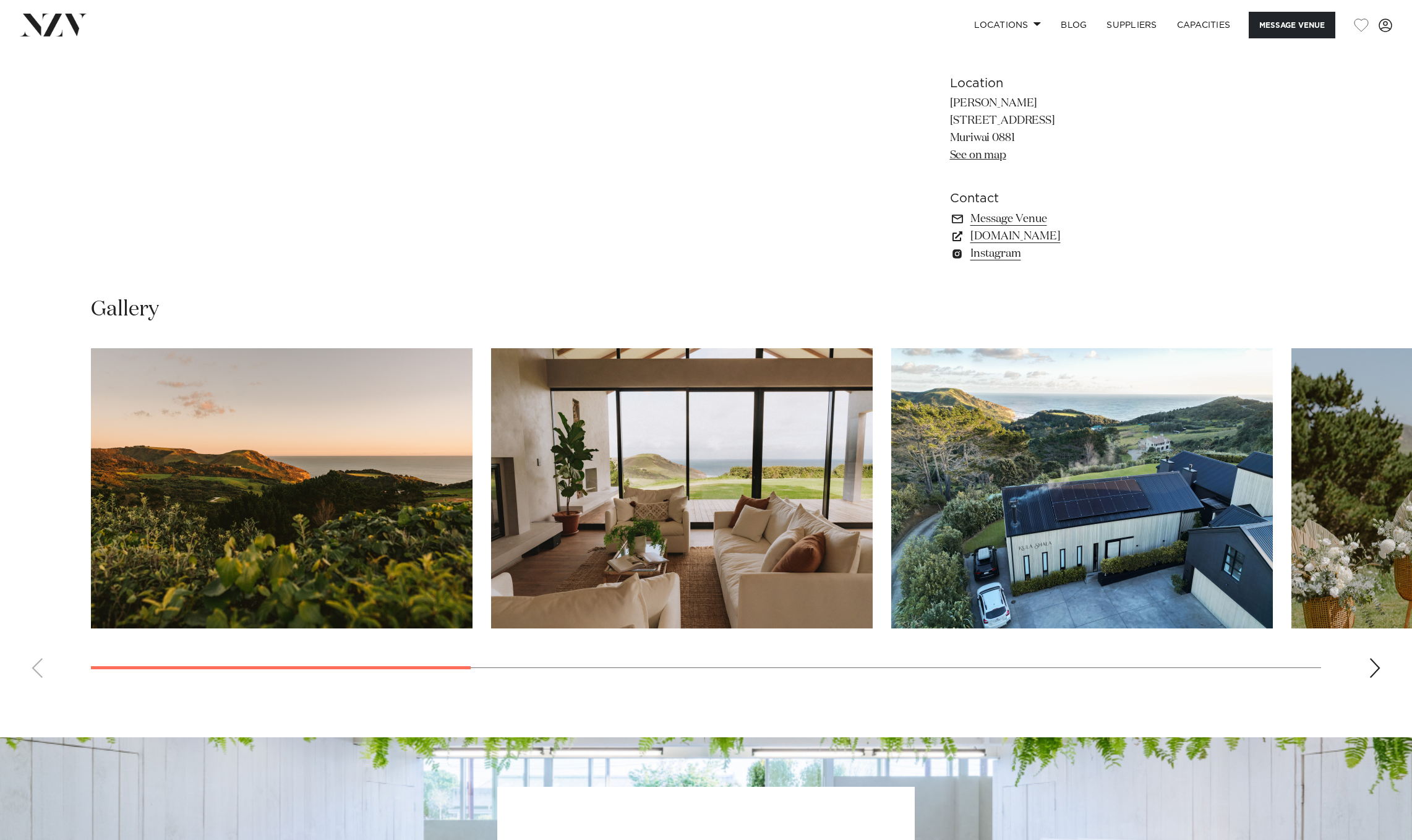
click at [1360, 666] on swiper-container at bounding box center [706, 518] width 1412 height 339
click at [1371, 668] on div "Next slide" at bounding box center [1375, 668] width 13 height 20
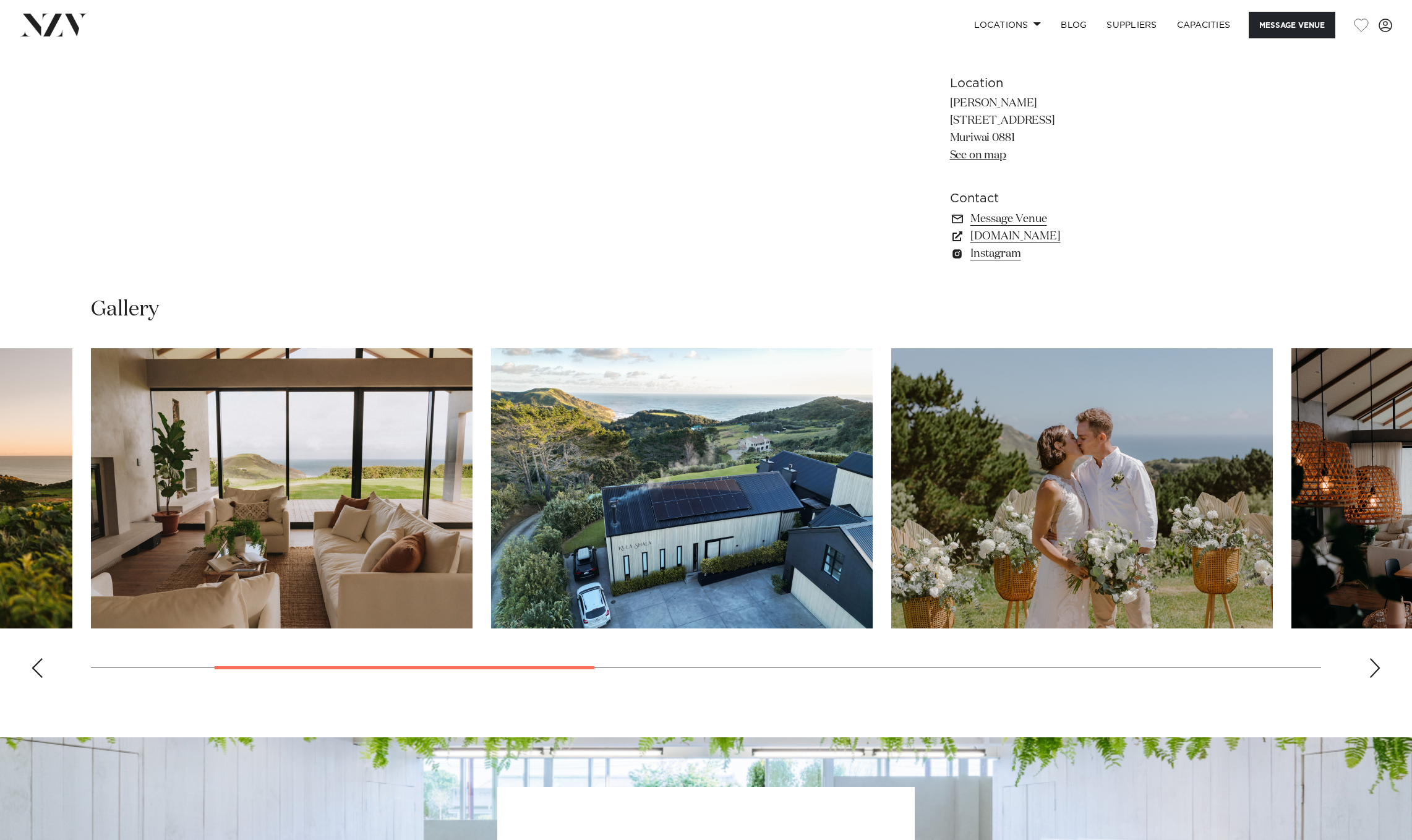
click at [1378, 667] on div "Next slide" at bounding box center [1375, 668] width 13 height 20
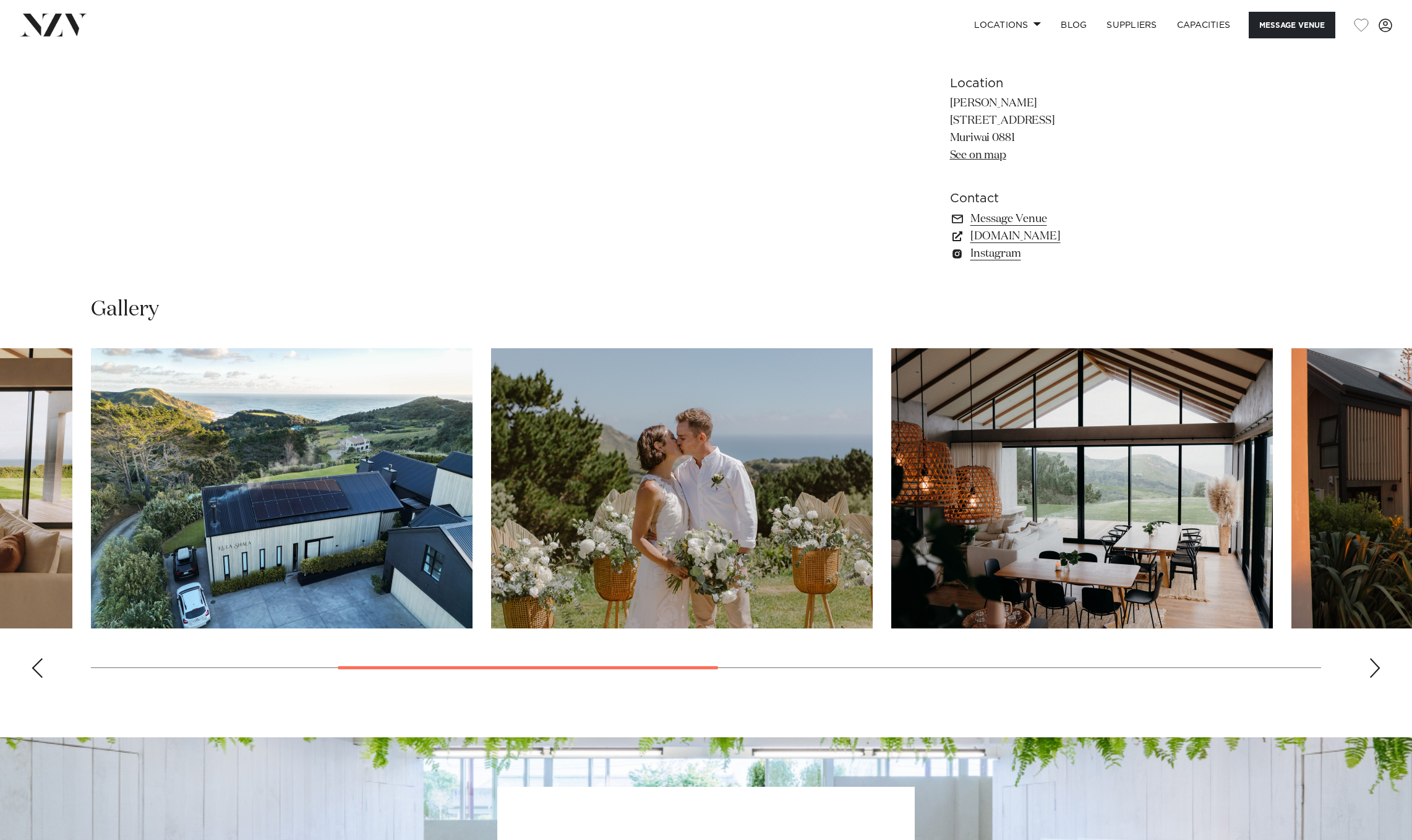
click at [1378, 667] on div "Next slide" at bounding box center [1375, 668] width 13 height 20
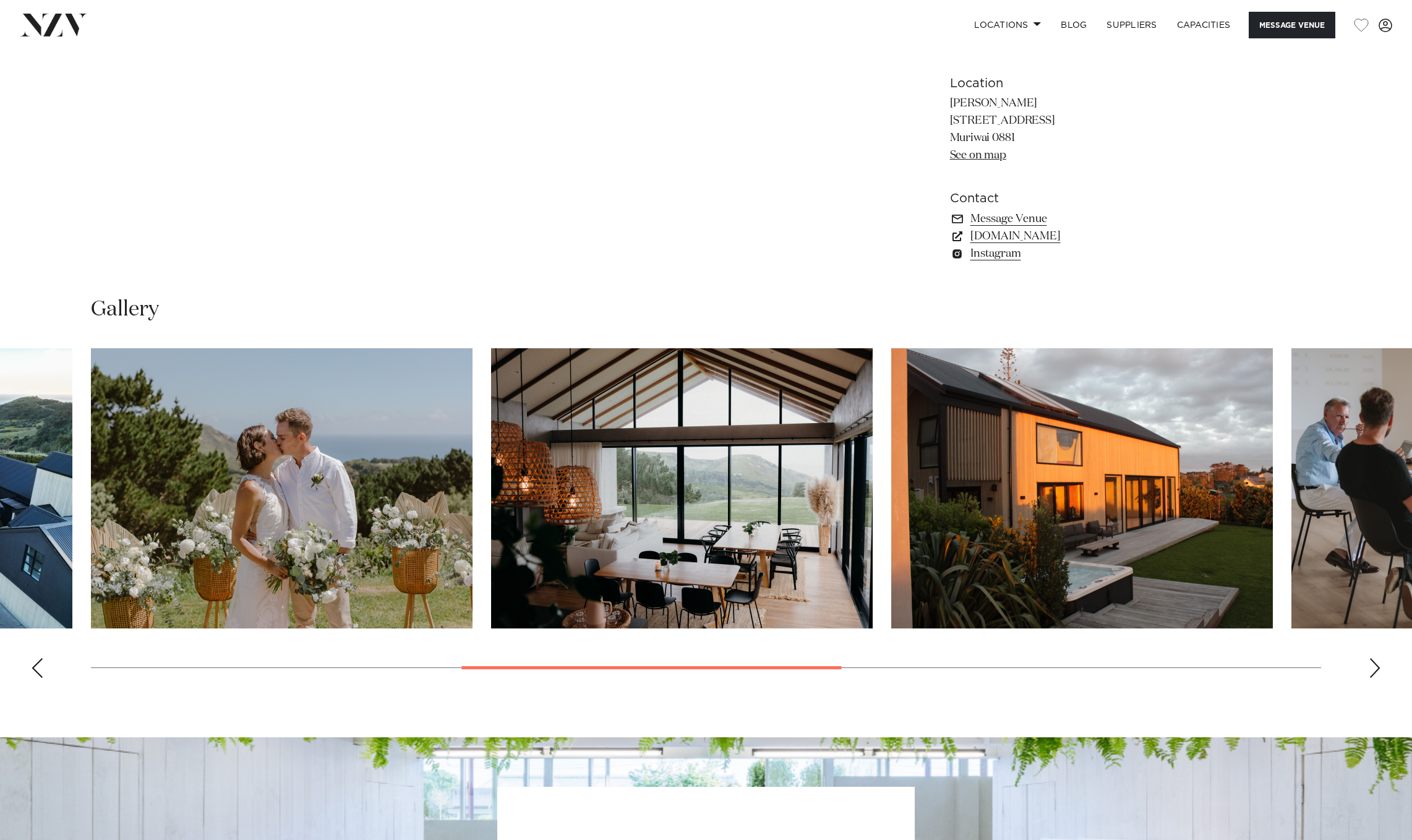
click at [1375, 664] on div "Next slide" at bounding box center [1375, 668] width 13 height 20
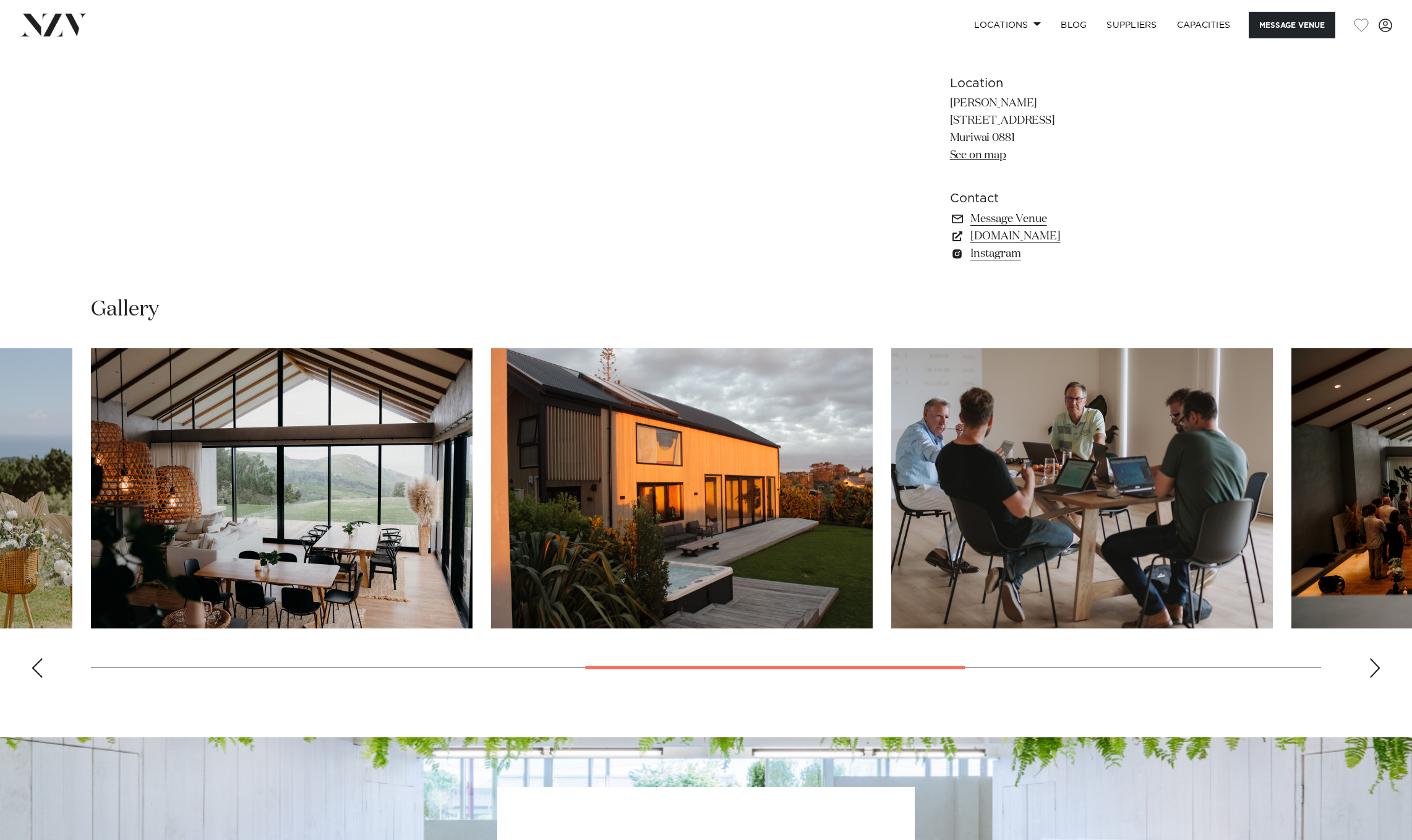
click at [1375, 664] on div "Next slide" at bounding box center [1375, 668] width 13 height 20
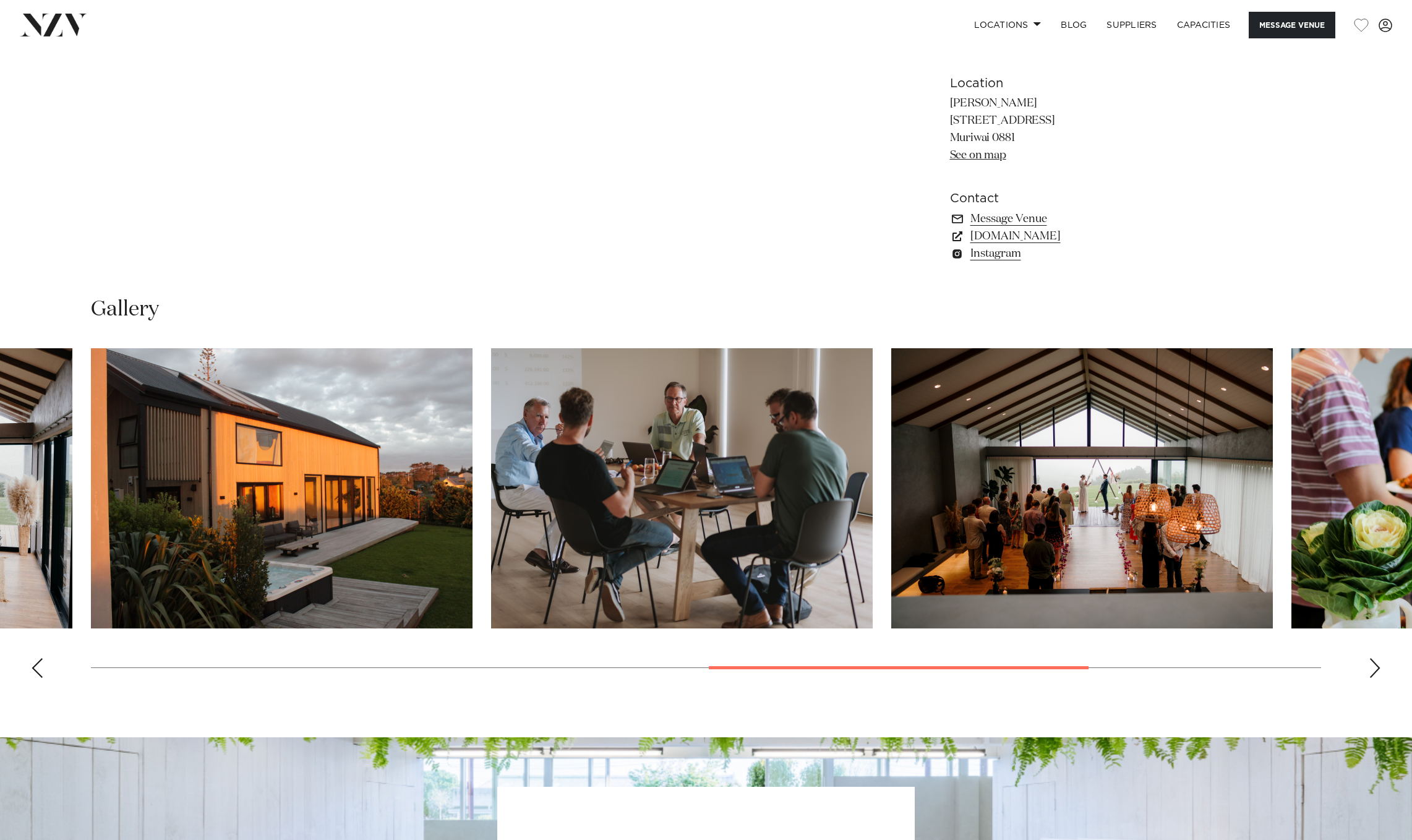
click at [1375, 664] on div "Next slide" at bounding box center [1375, 668] width 13 height 20
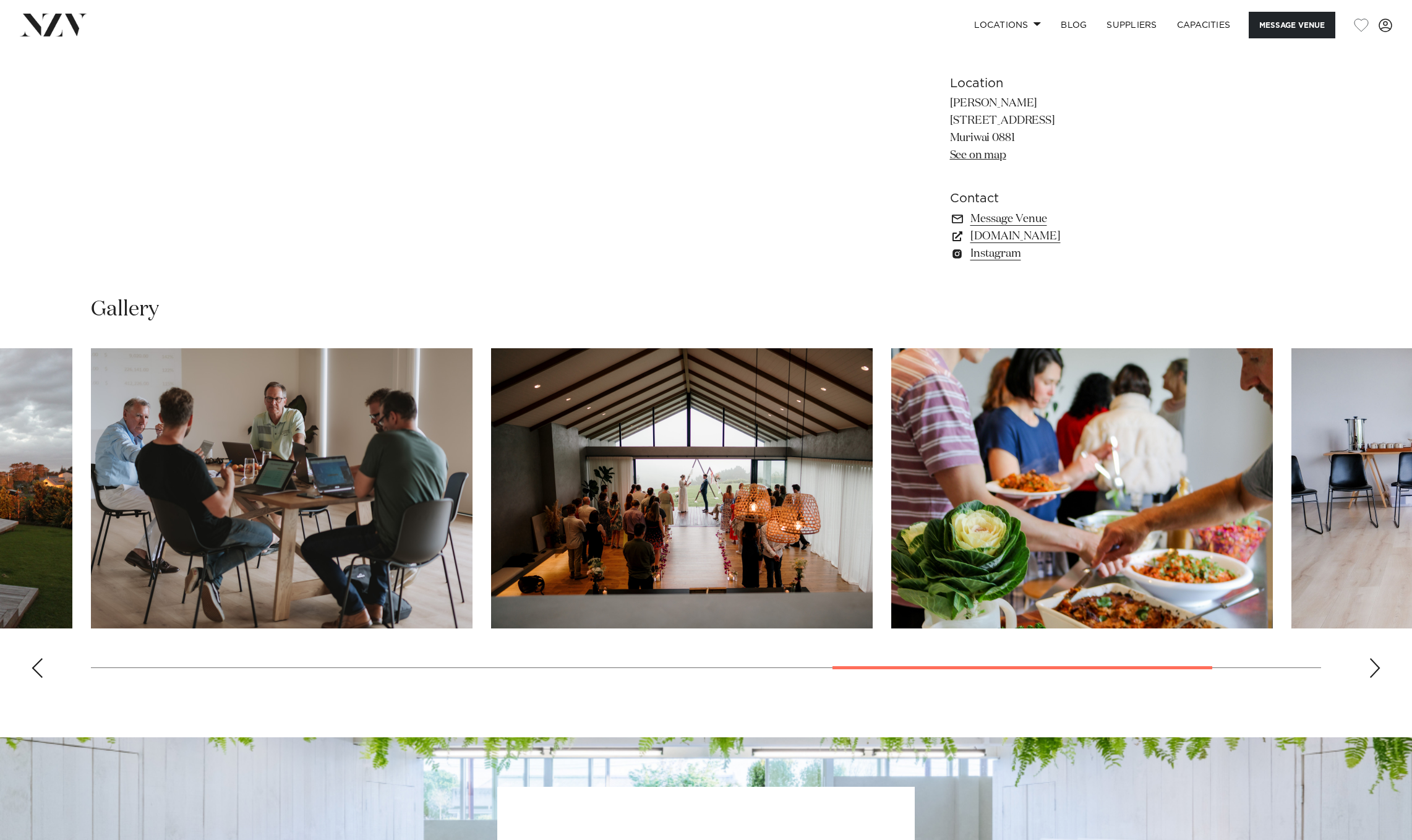
click at [1375, 664] on div "Next slide" at bounding box center [1375, 668] width 13 height 20
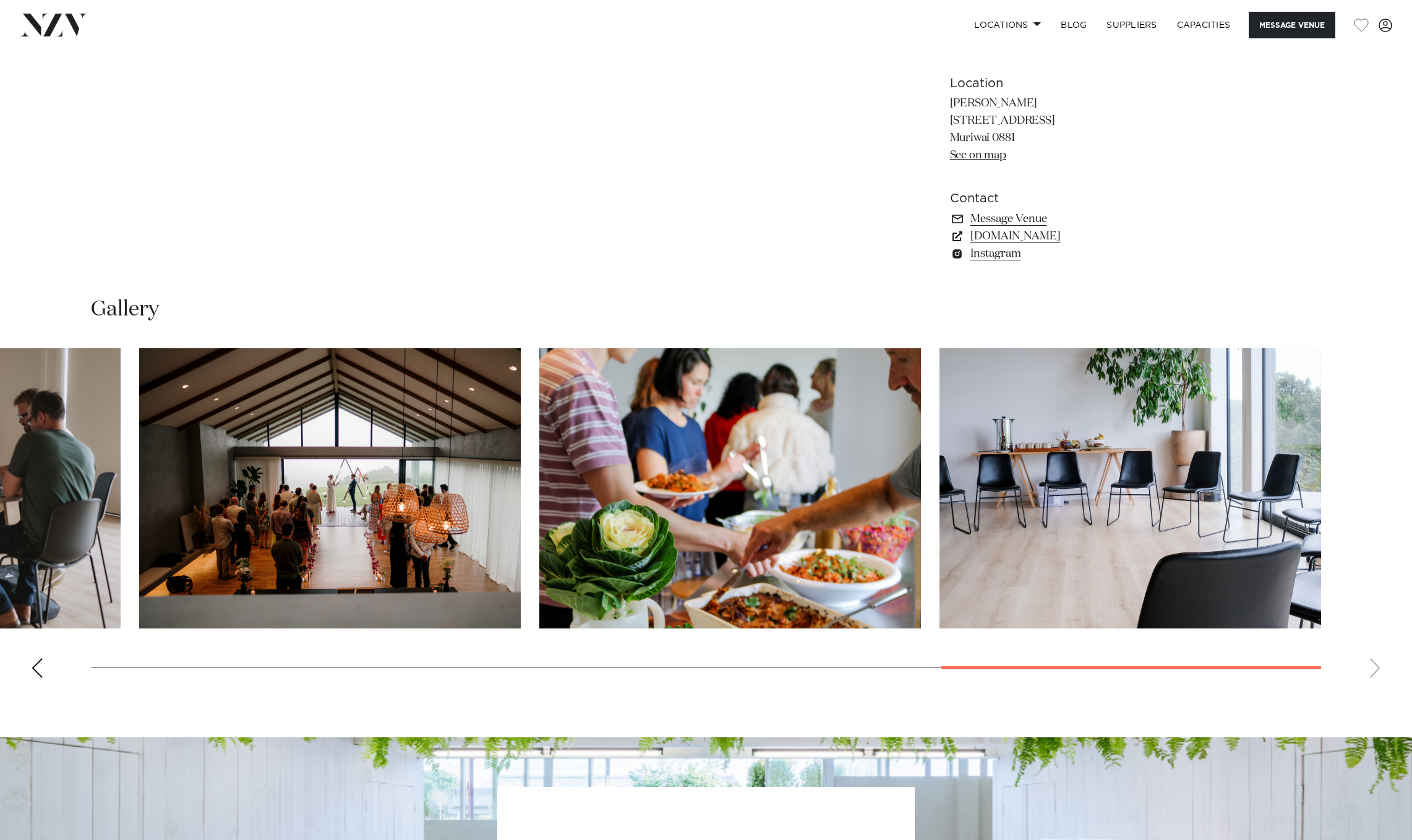
scroll to position [1043, 0]
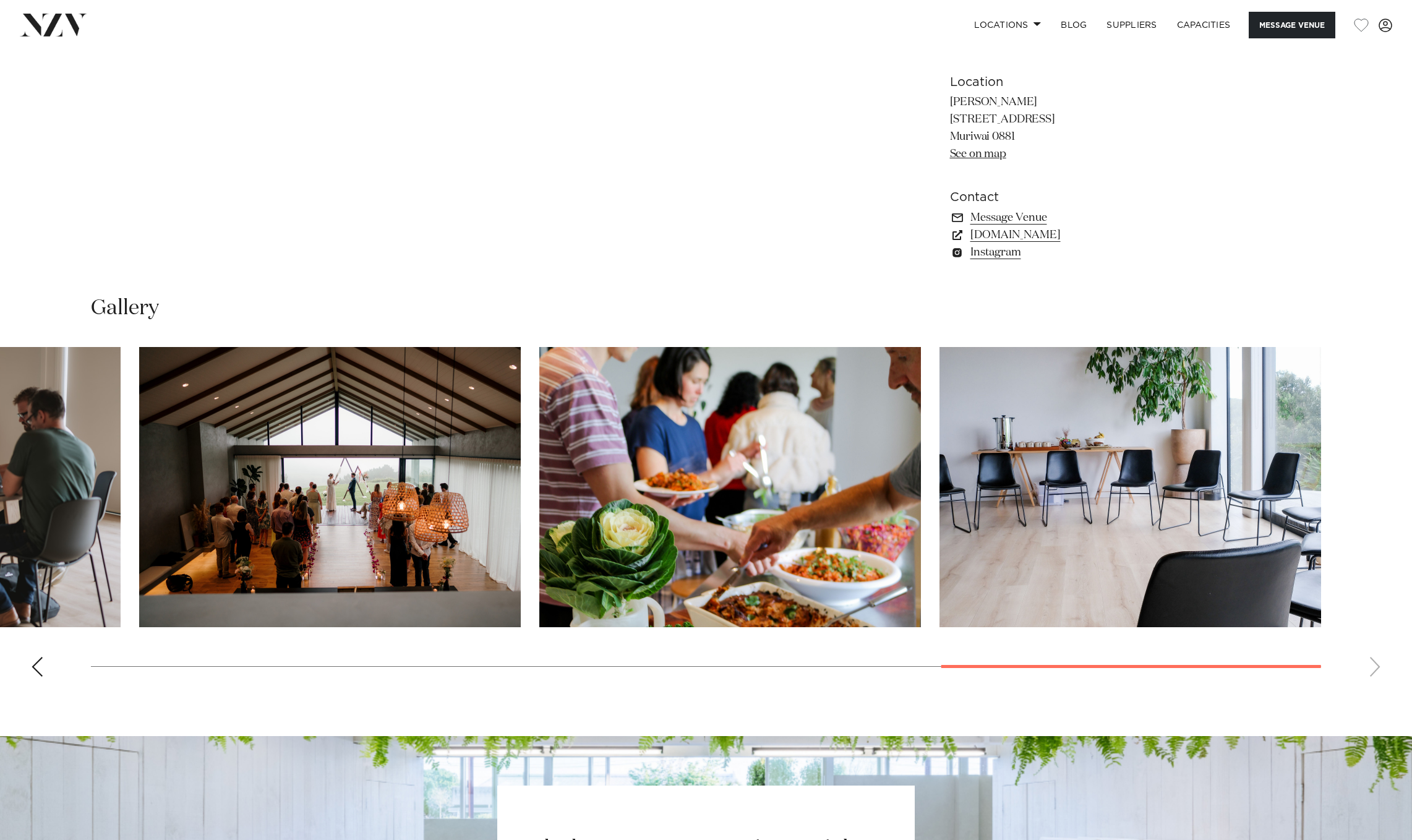
click at [1375, 664] on swiper-container at bounding box center [706, 516] width 1412 height 339
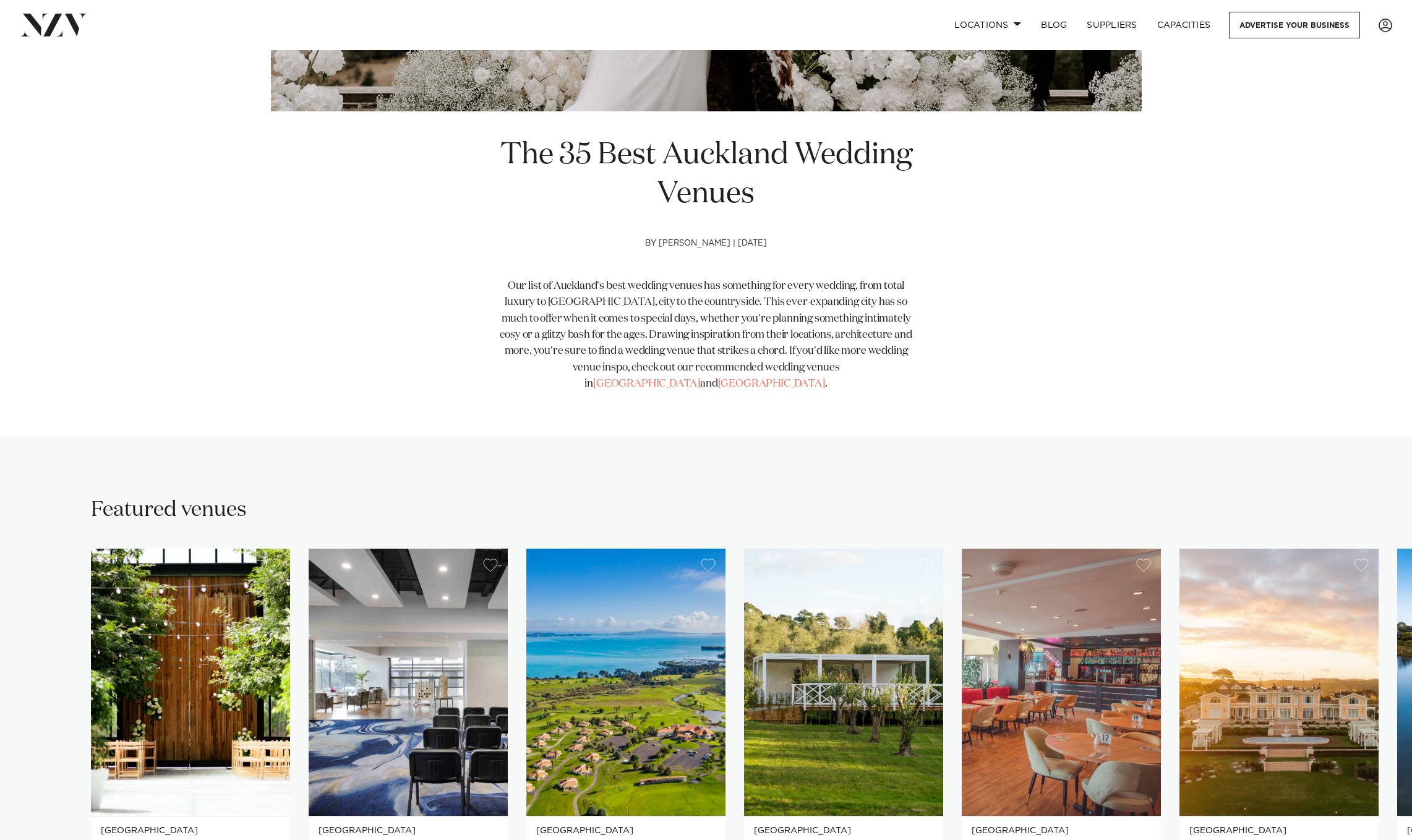
scroll to position [1227, 0]
